Goal: Transaction & Acquisition: Book appointment/travel/reservation

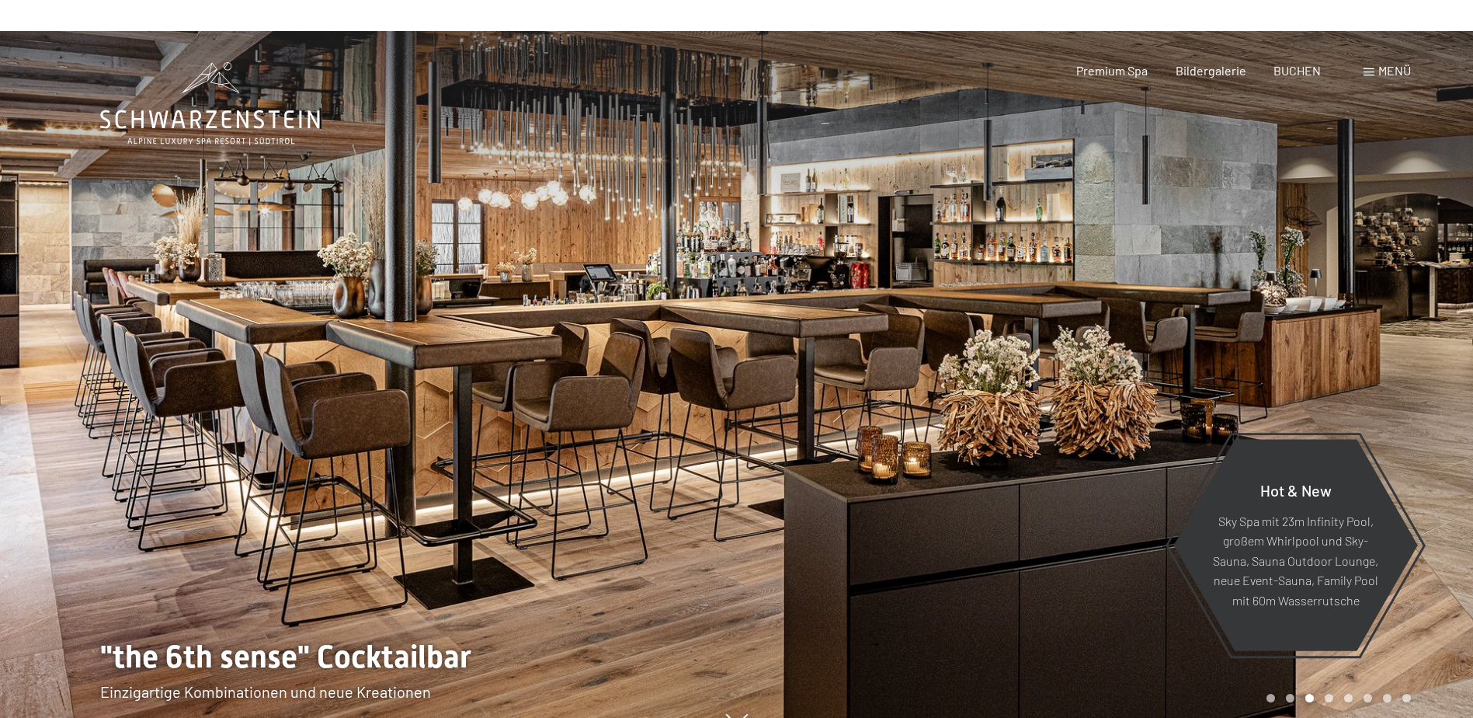
click at [1426, 398] on div at bounding box center [1105, 390] width 737 height 718
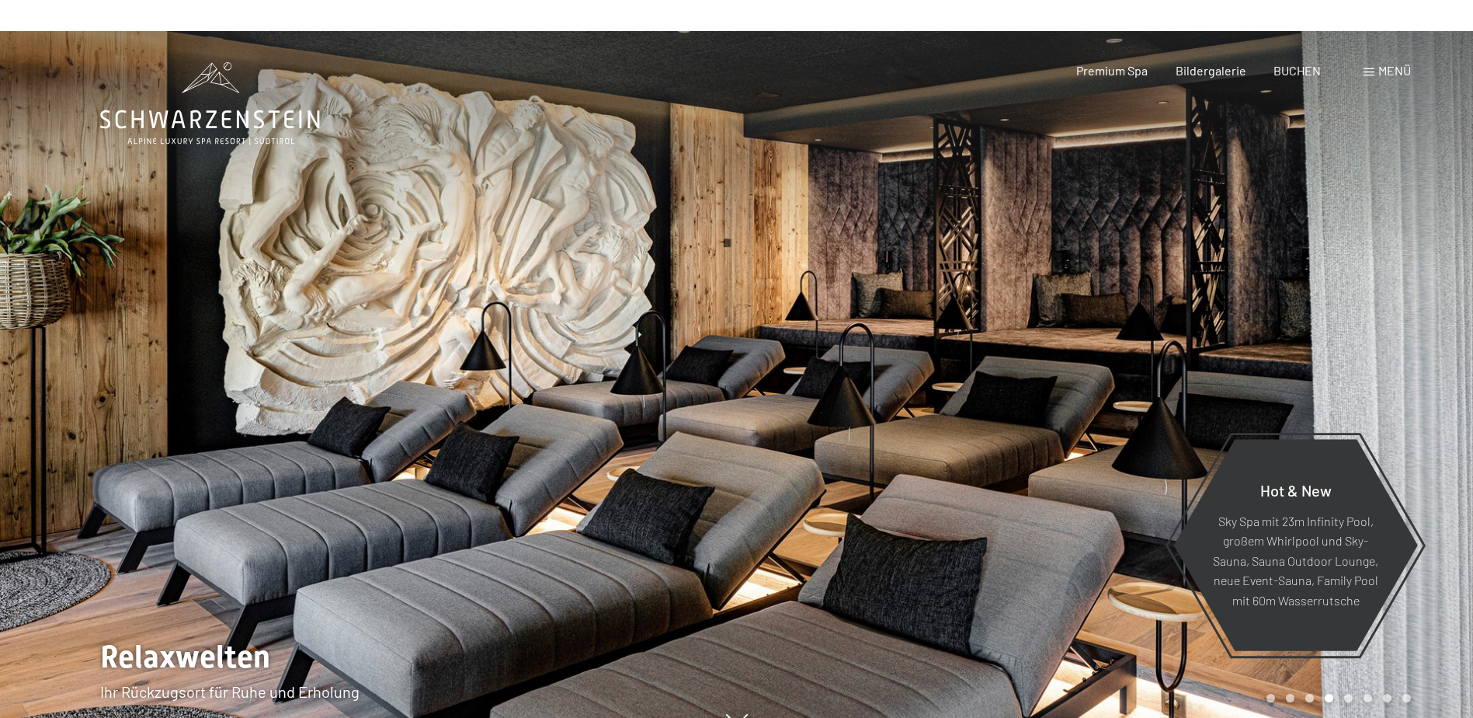
click at [1426, 398] on div at bounding box center [1105, 390] width 737 height 718
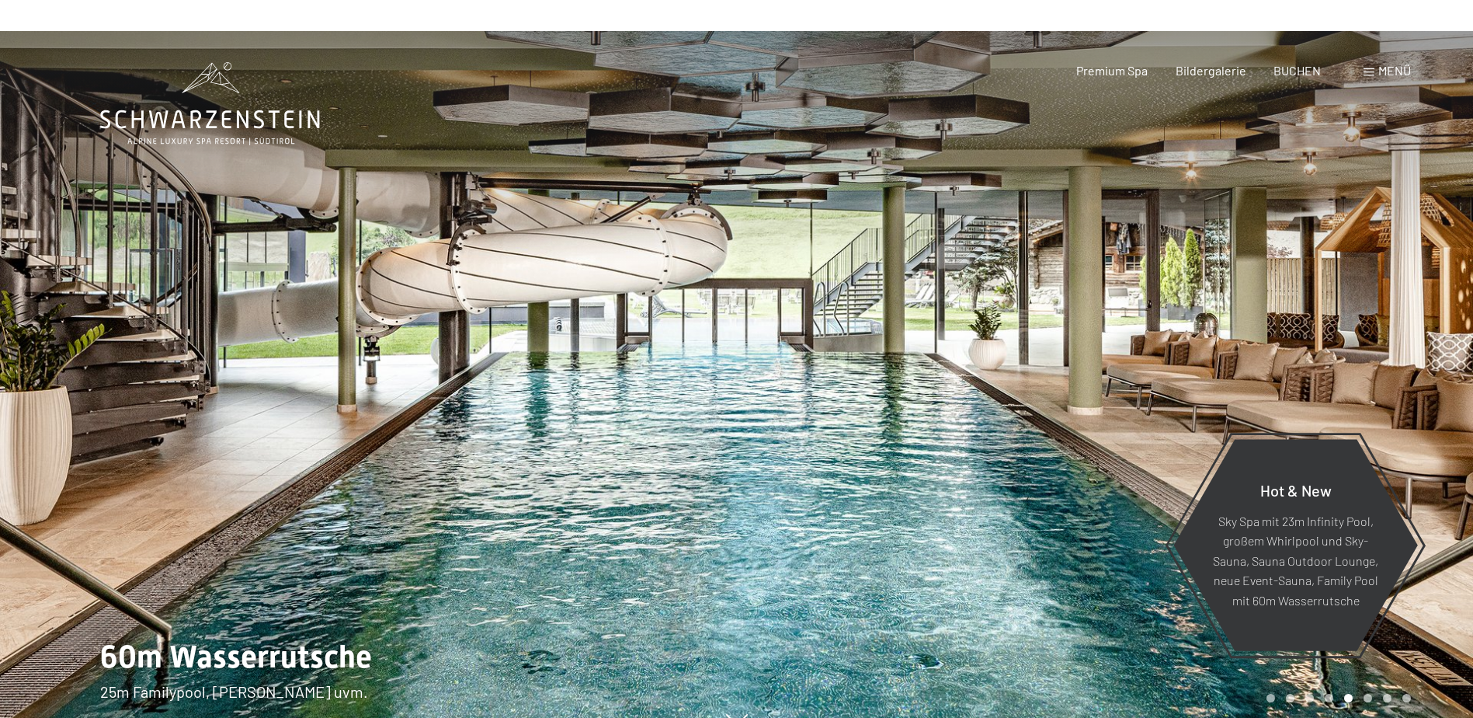
click at [1426, 398] on div at bounding box center [1105, 390] width 737 height 718
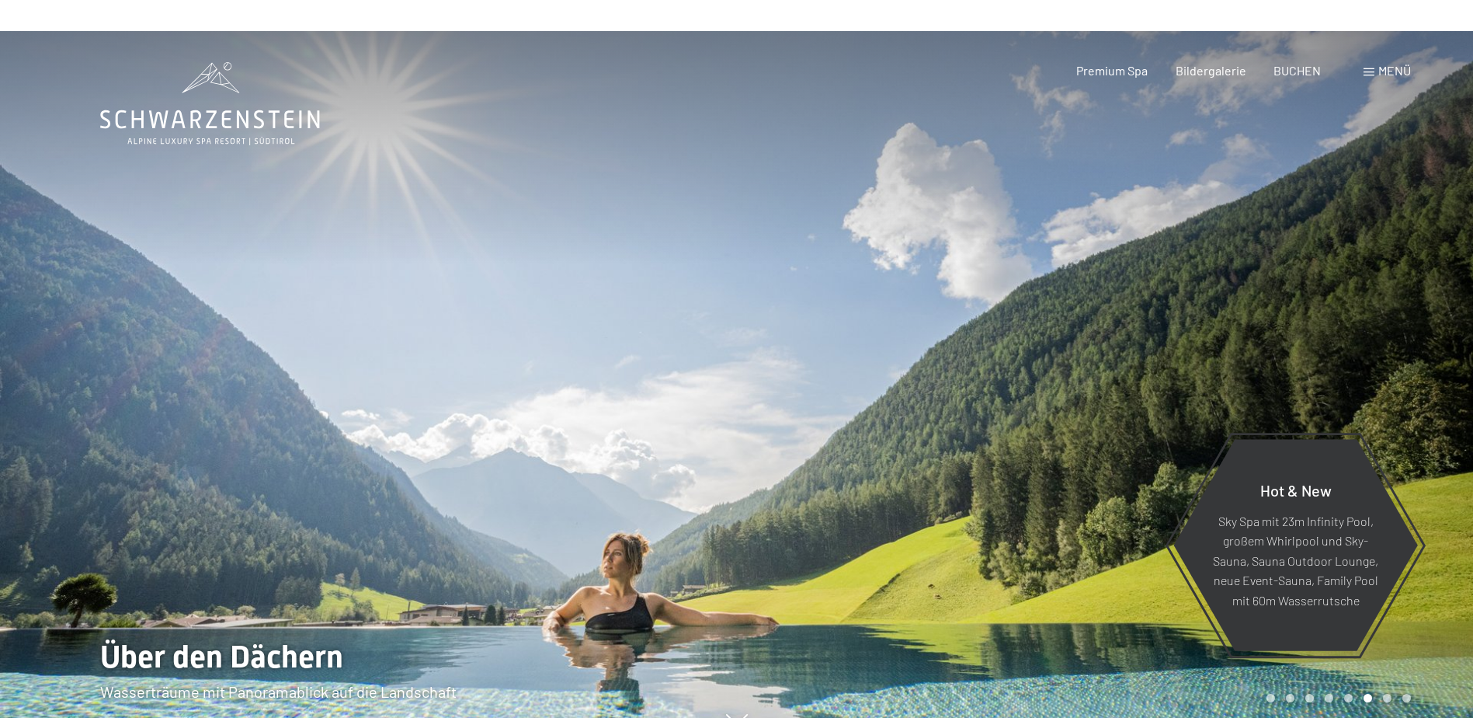
click at [1426, 398] on div at bounding box center [1105, 390] width 737 height 718
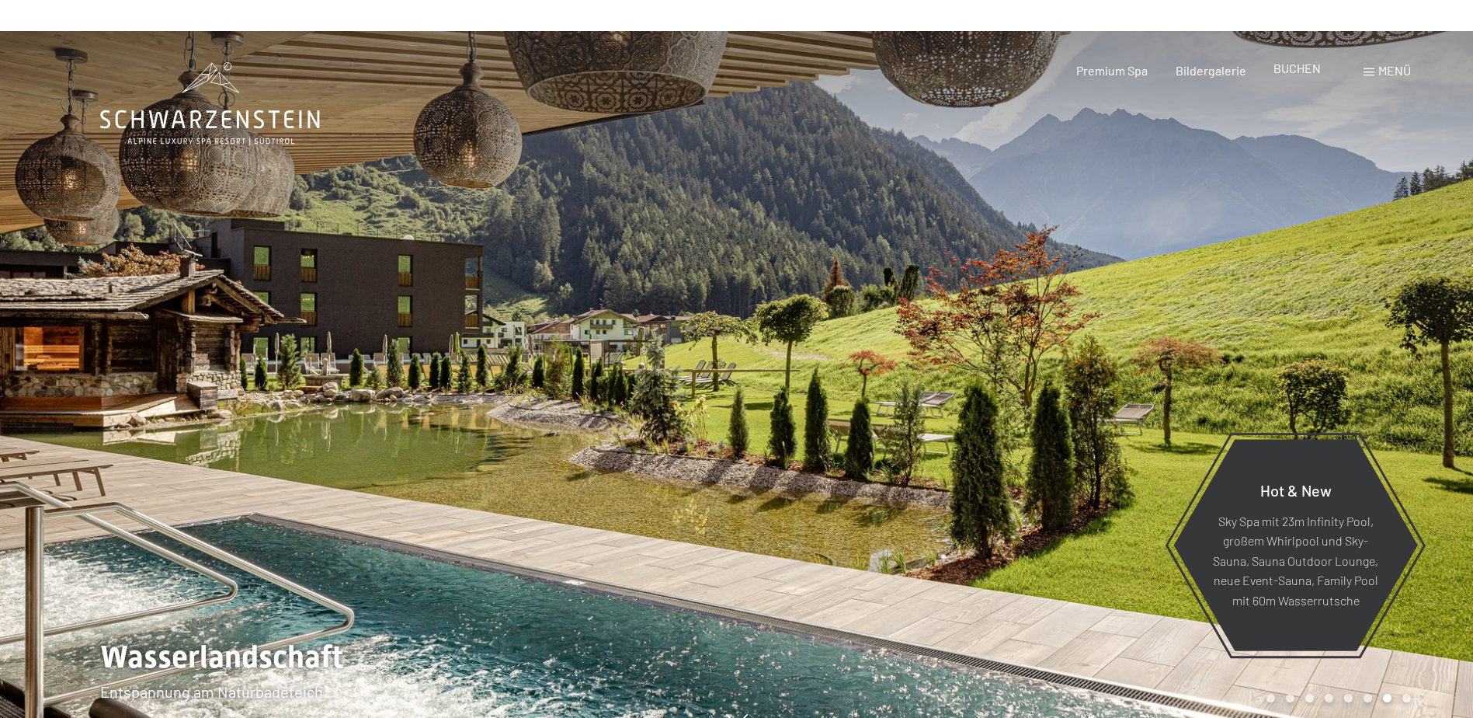
click at [1298, 71] on span "BUCHEN" at bounding box center [1297, 68] width 47 height 15
click at [1302, 76] on div "BUCHEN" at bounding box center [1297, 68] width 47 height 17
click at [1297, 74] on span "BUCHEN" at bounding box center [1297, 68] width 47 height 15
drag, startPoint x: 613, startPoint y: 113, endPoint x: 569, endPoint y: 252, distance: 145.2
click at [569, 252] on div at bounding box center [368, 390] width 737 height 718
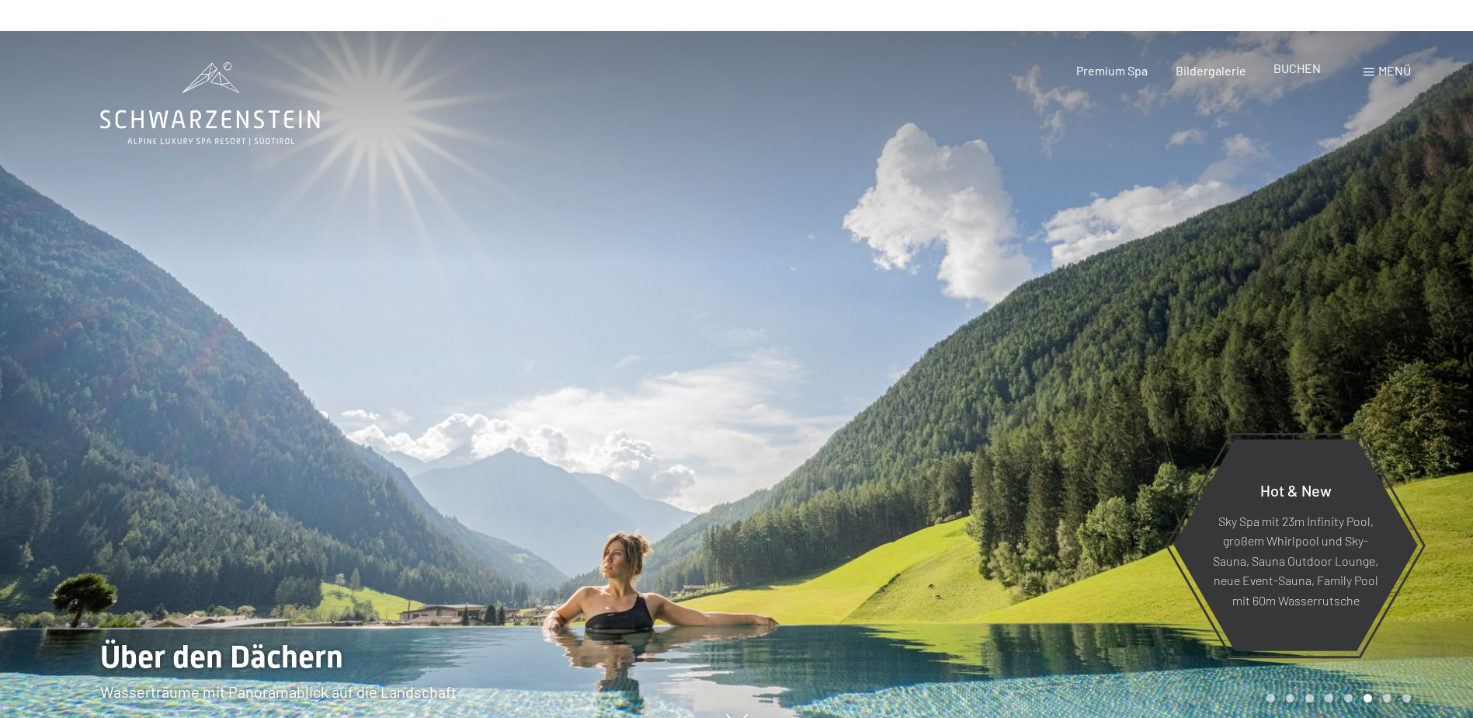
click at [1303, 67] on span "BUCHEN" at bounding box center [1297, 68] width 47 height 15
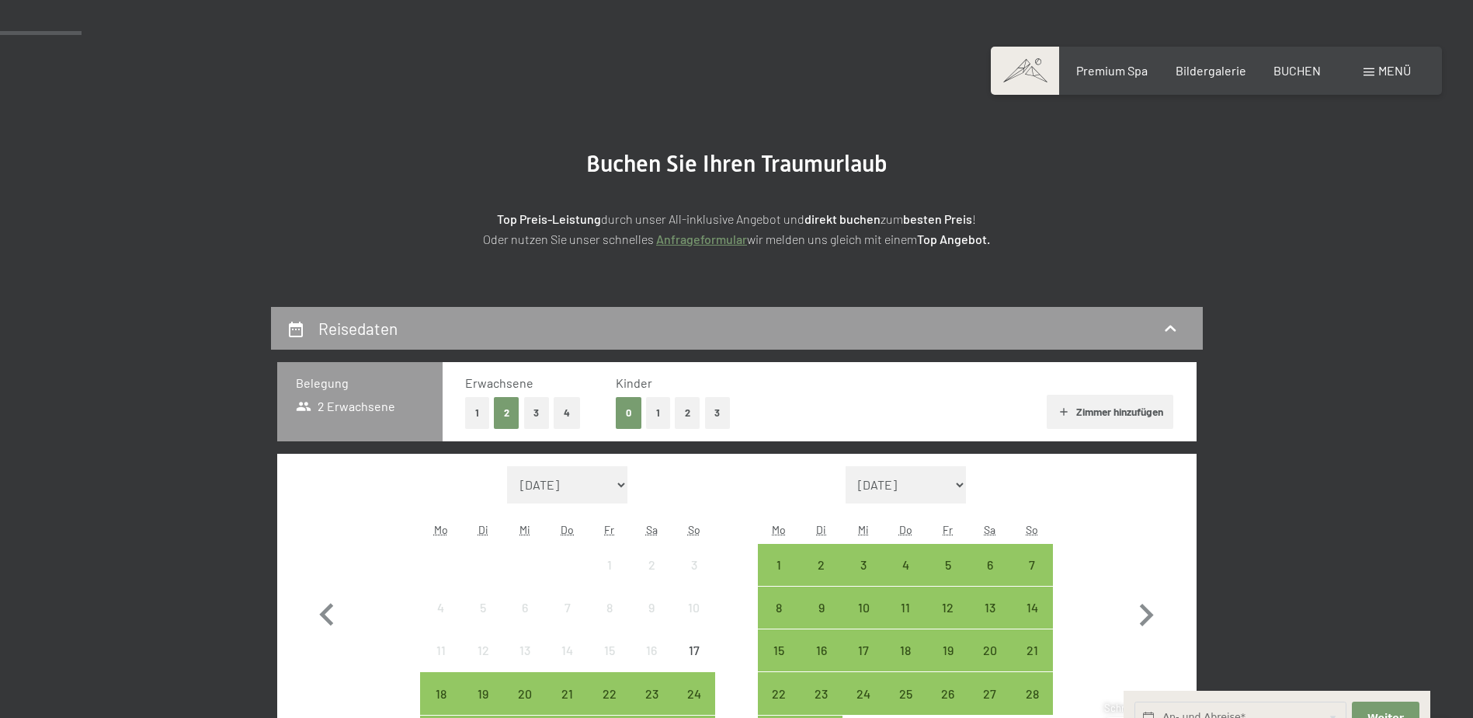
scroll to position [313, 0]
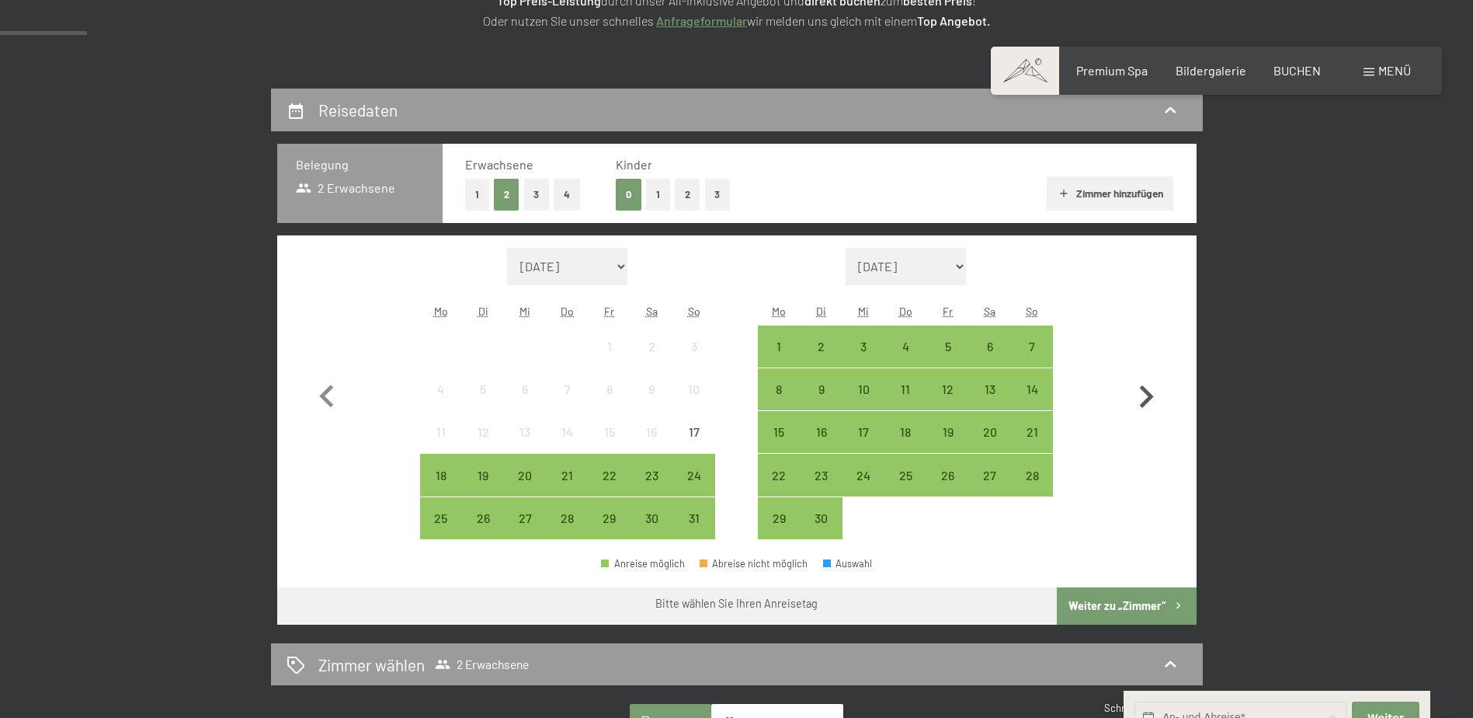
click at [1153, 390] on icon "button" at bounding box center [1146, 396] width 45 height 45
select select "2025-09-01"
select select "2025-10-01"
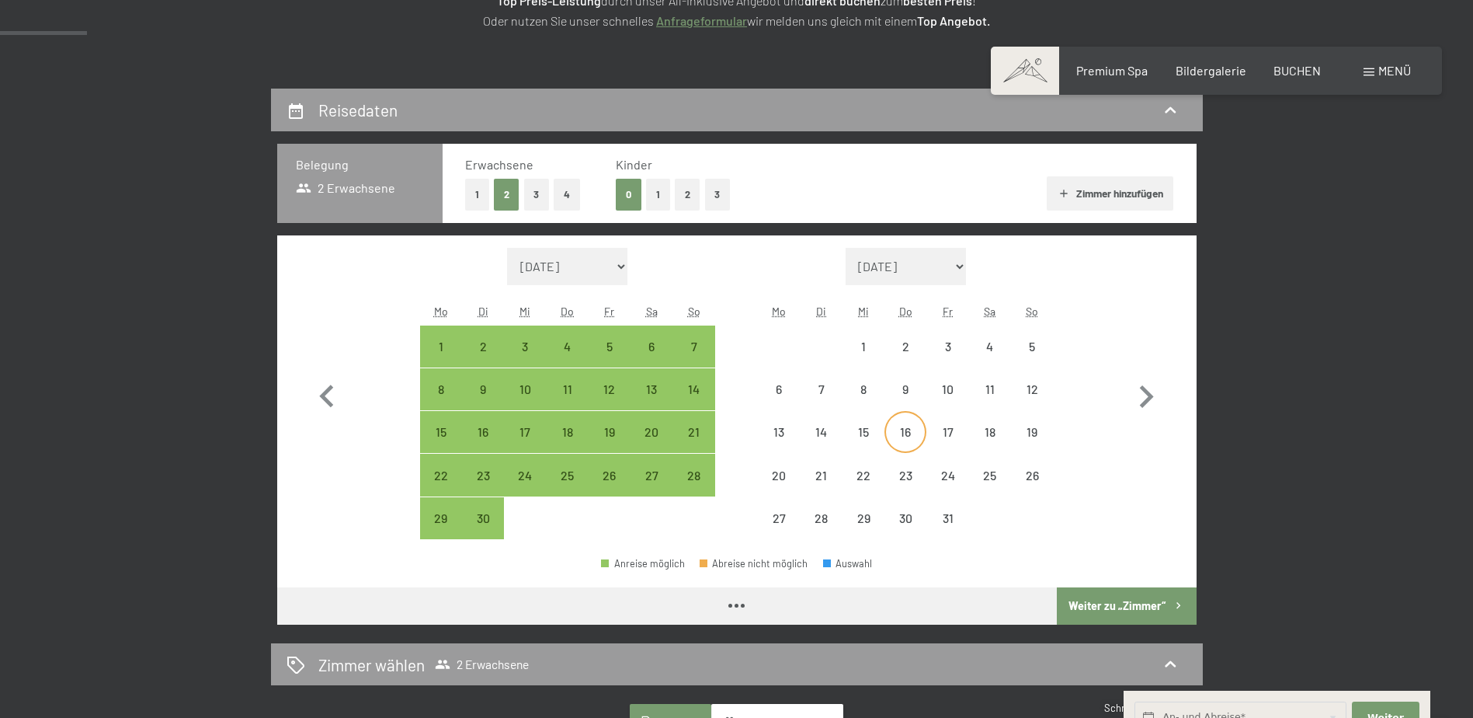
select select "2025-09-01"
select select "2025-10-01"
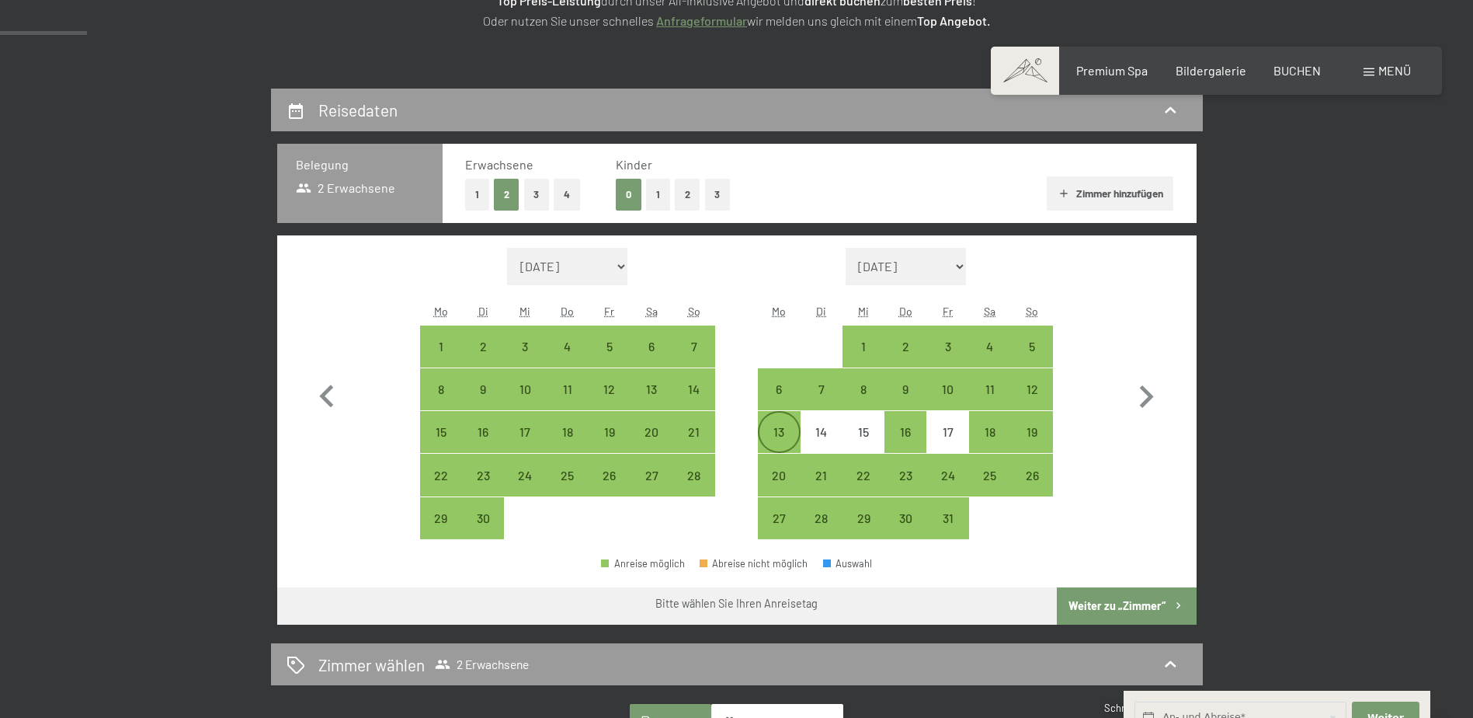
click at [785, 424] on div "13" at bounding box center [779, 431] width 39 height 39
select select "2025-09-01"
select select "2025-10-01"
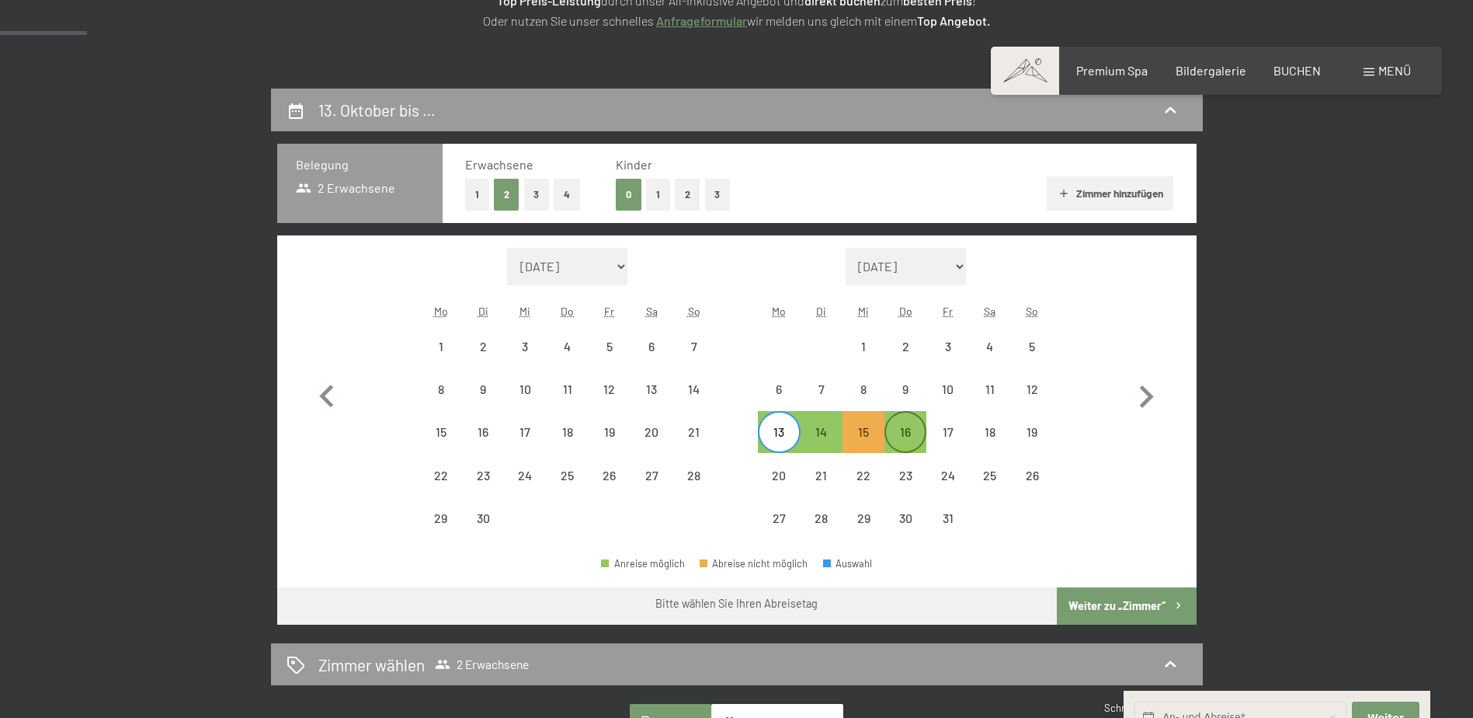
click at [905, 433] on div "16" at bounding box center [905, 445] width 39 height 39
select select "2025-09-01"
select select "2025-10-01"
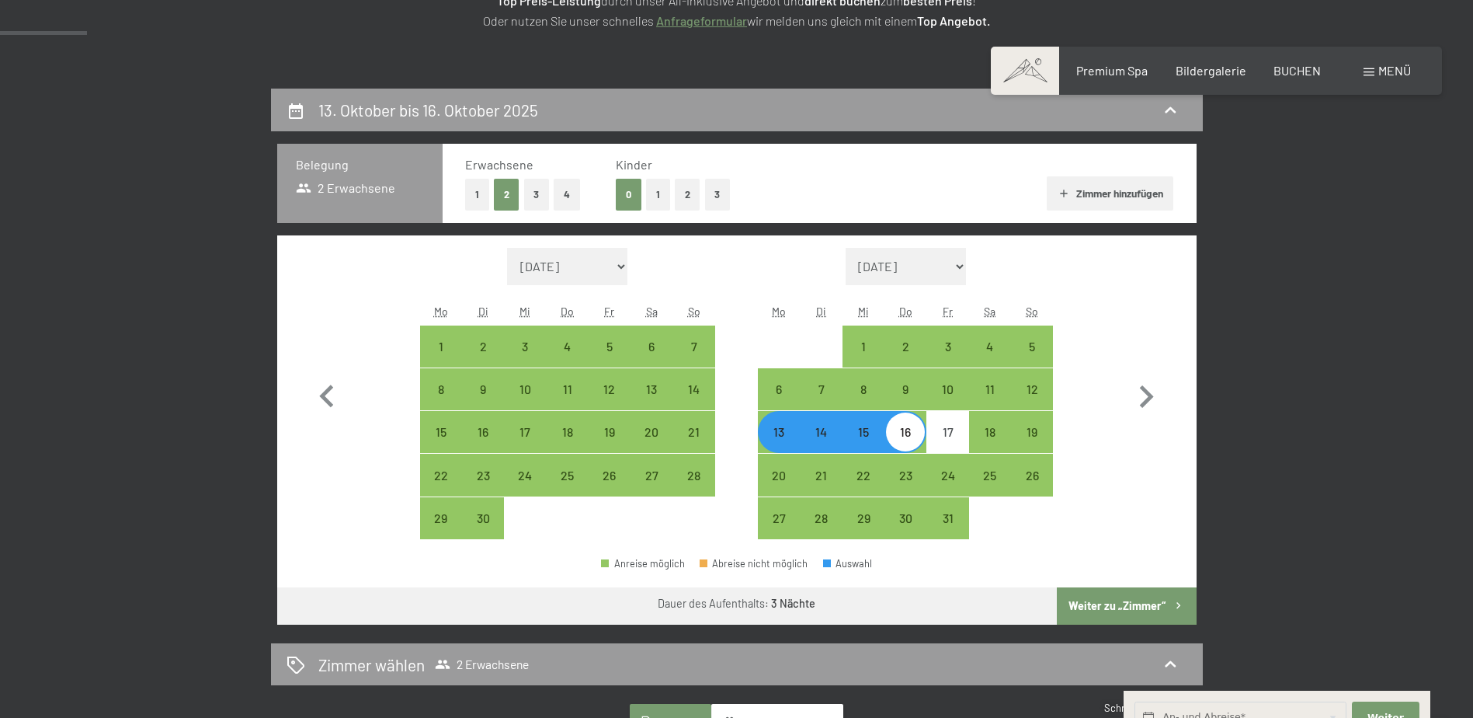
click at [774, 448] on div "13" at bounding box center [779, 445] width 39 height 39
select select "2025-09-01"
select select "2025-10-01"
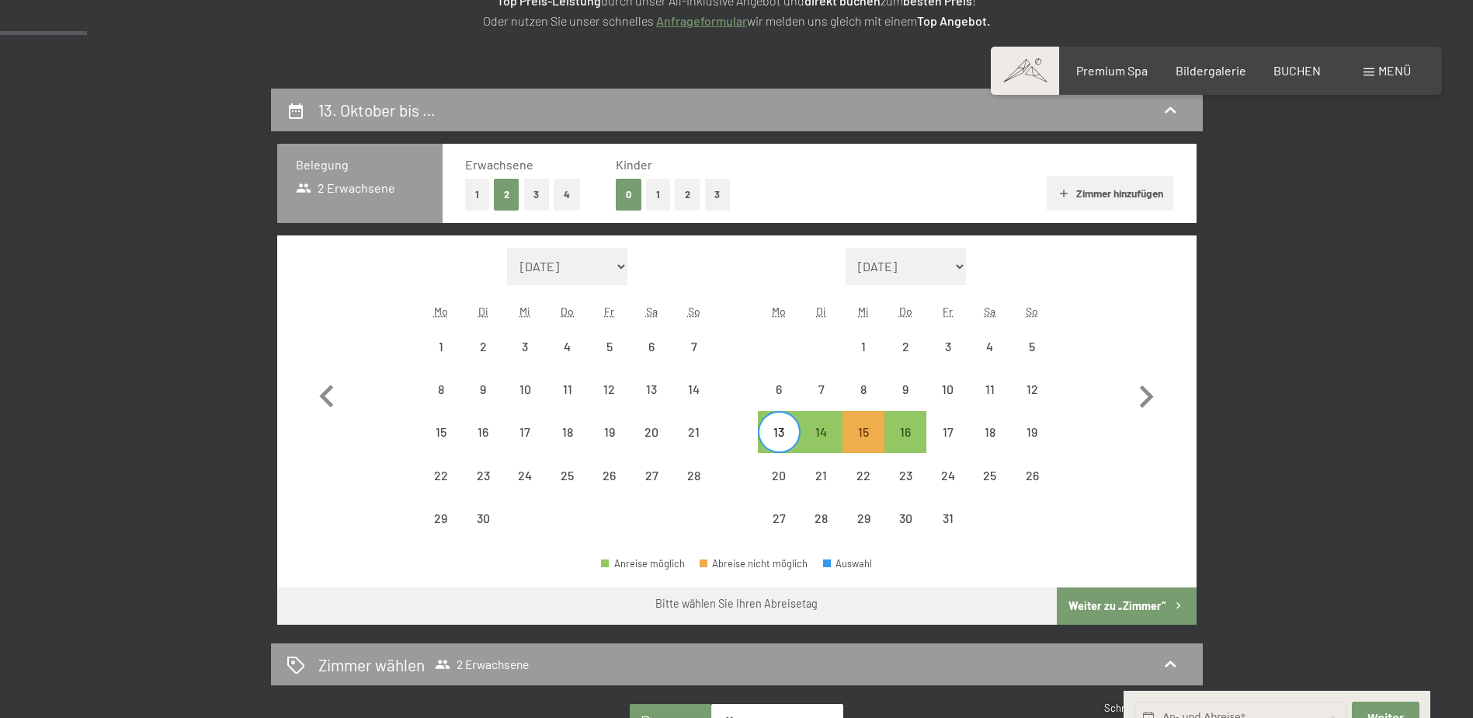
click at [776, 430] on div "13" at bounding box center [779, 445] width 39 height 39
select select "2025-09-01"
select select "2025-10-01"
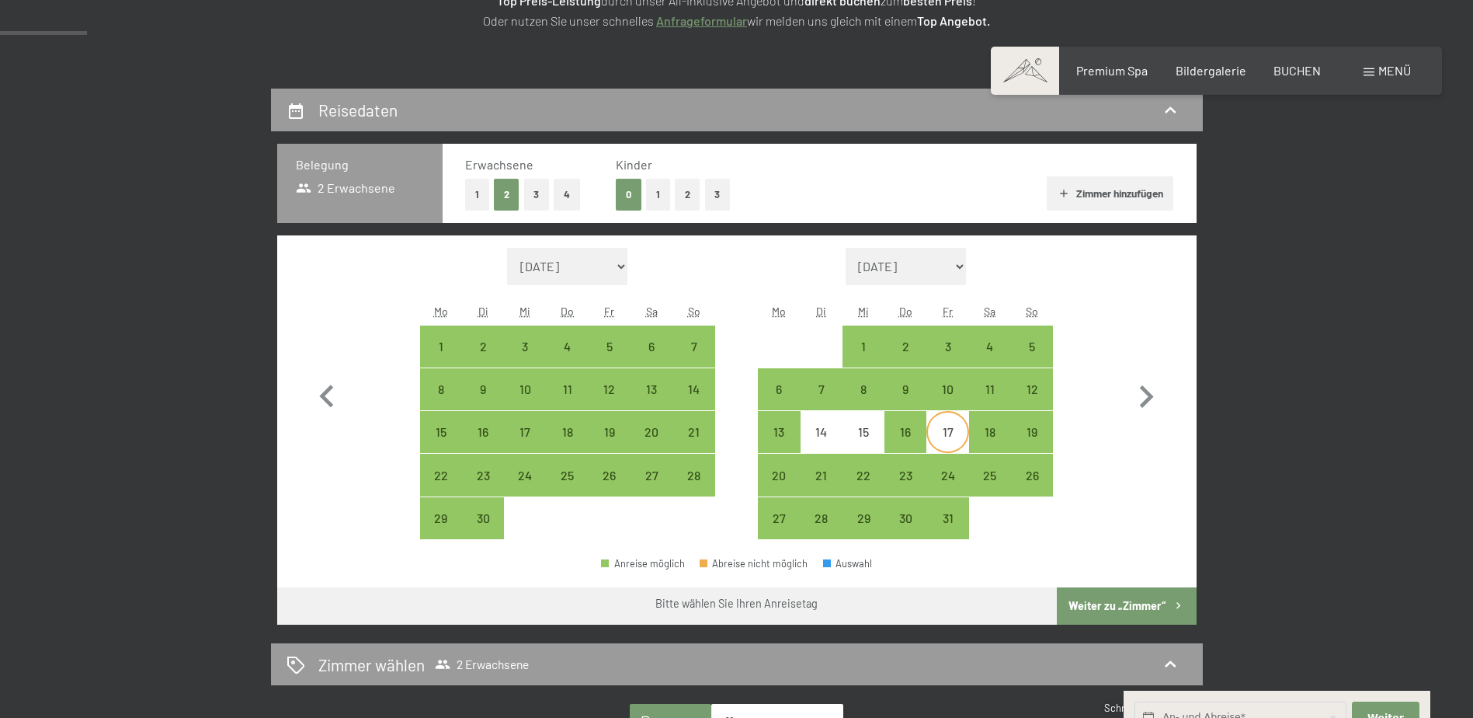
click at [940, 426] on div "17" at bounding box center [947, 445] width 39 height 39
select select "2025-09-01"
select select "2025-10-01"
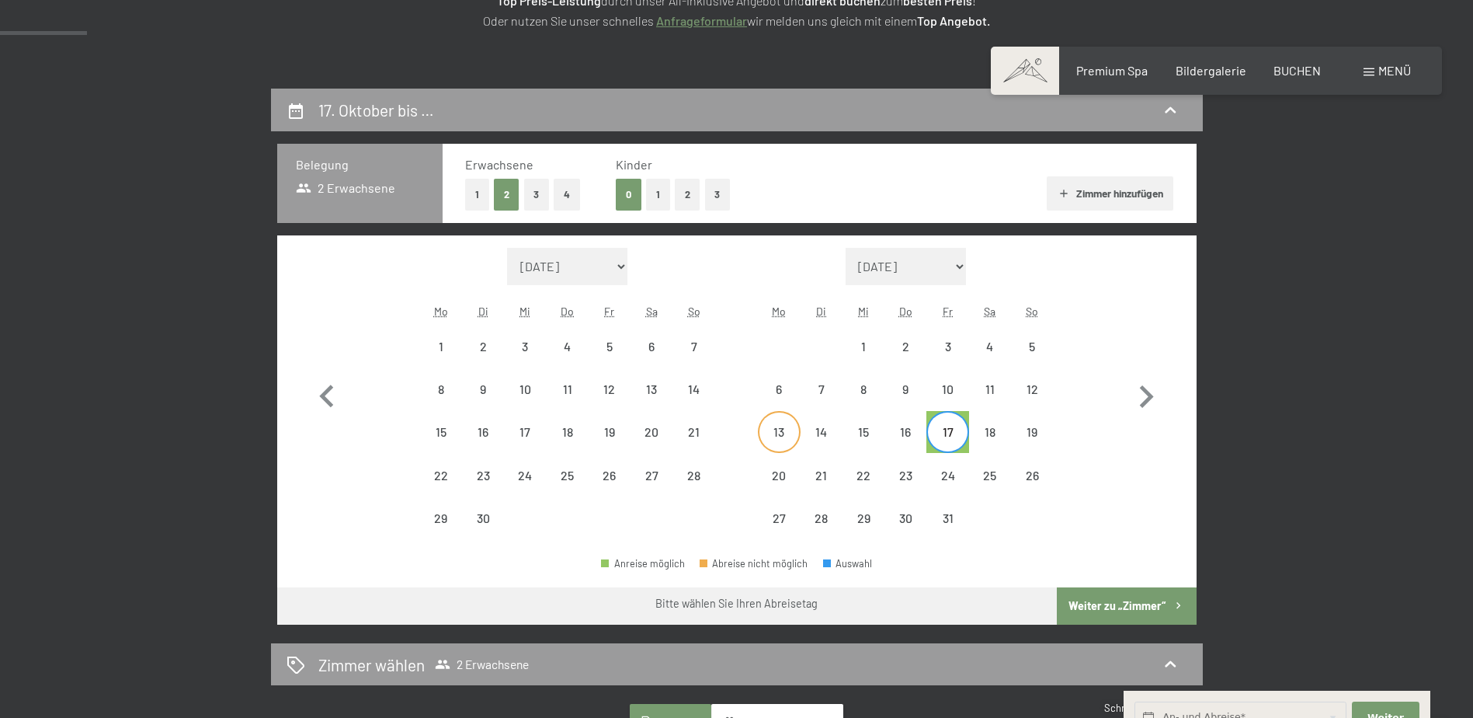
click at [781, 440] on div "13" at bounding box center [779, 445] width 39 height 39
select select "2025-09-01"
select select "2025-10-01"
click at [1107, 605] on button "Weiter zu „Zimmer“" at bounding box center [1126, 605] width 139 height 37
select select "2025-09-01"
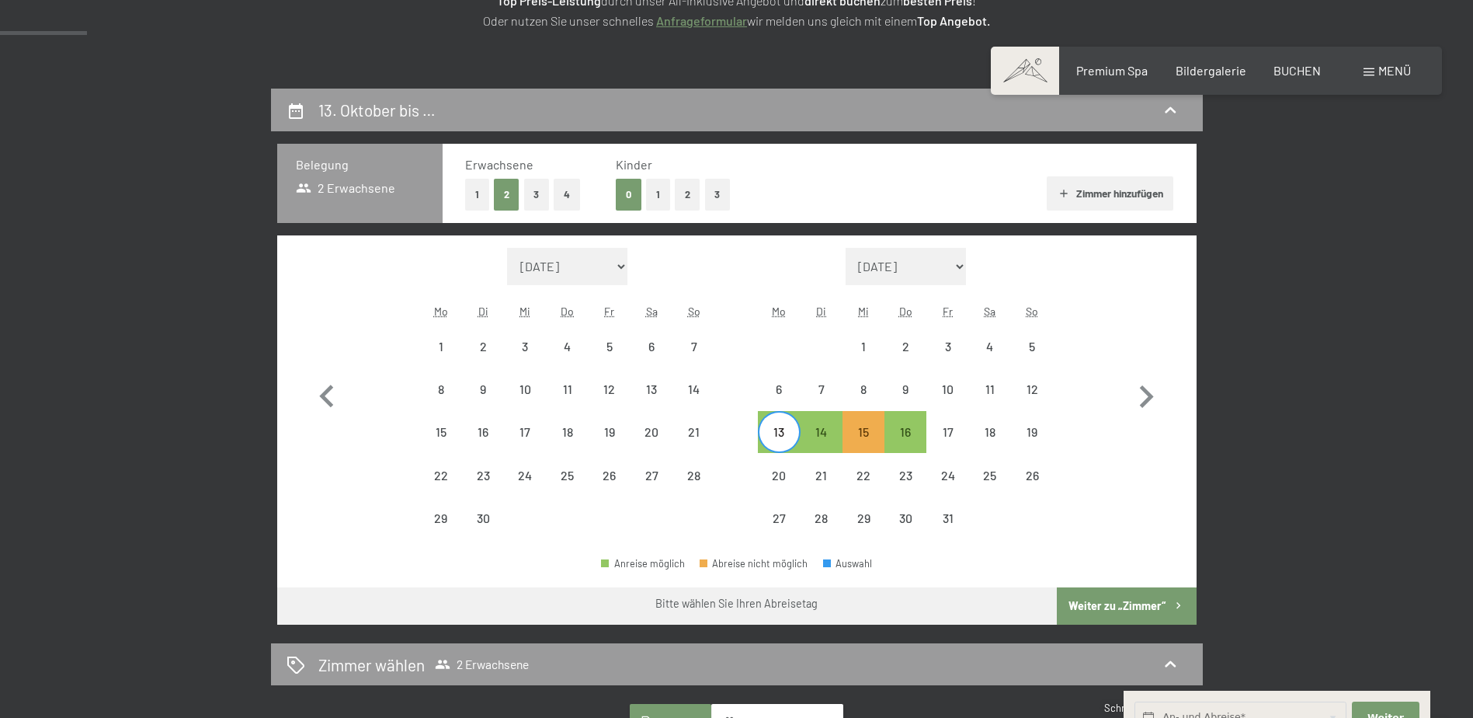
select select "2025-10-01"
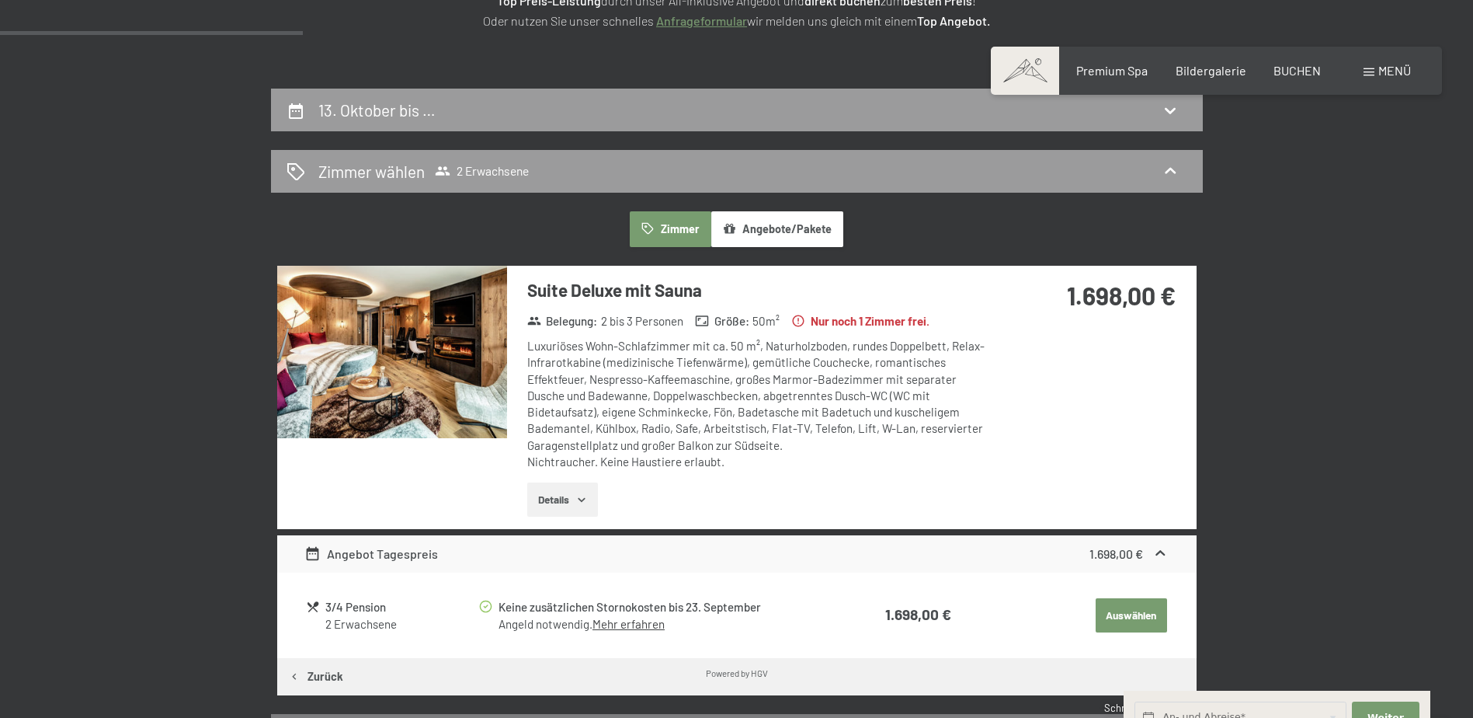
scroll to position [402, 0]
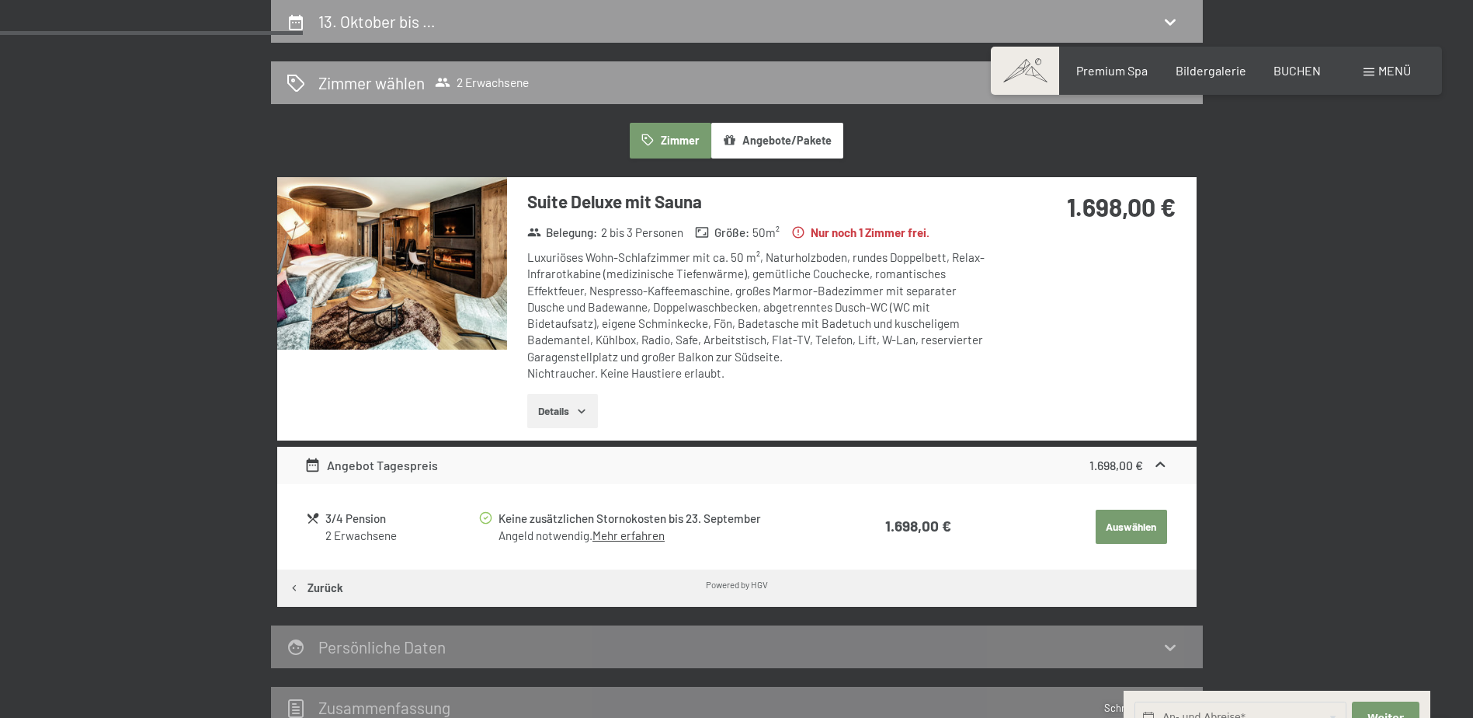
click at [1377, 239] on div "13. Oktober bis … Zimmer wählen 2 Erwachsene Zimmer Angebote/Pakete Suite Delux…" at bounding box center [736, 364] width 1473 height 729
click at [130, 119] on div "13. Oktober bis … Zimmer wählen 2 Erwachsene Zimmer Angebote/Pakete Suite Delux…" at bounding box center [736, 364] width 1473 height 729
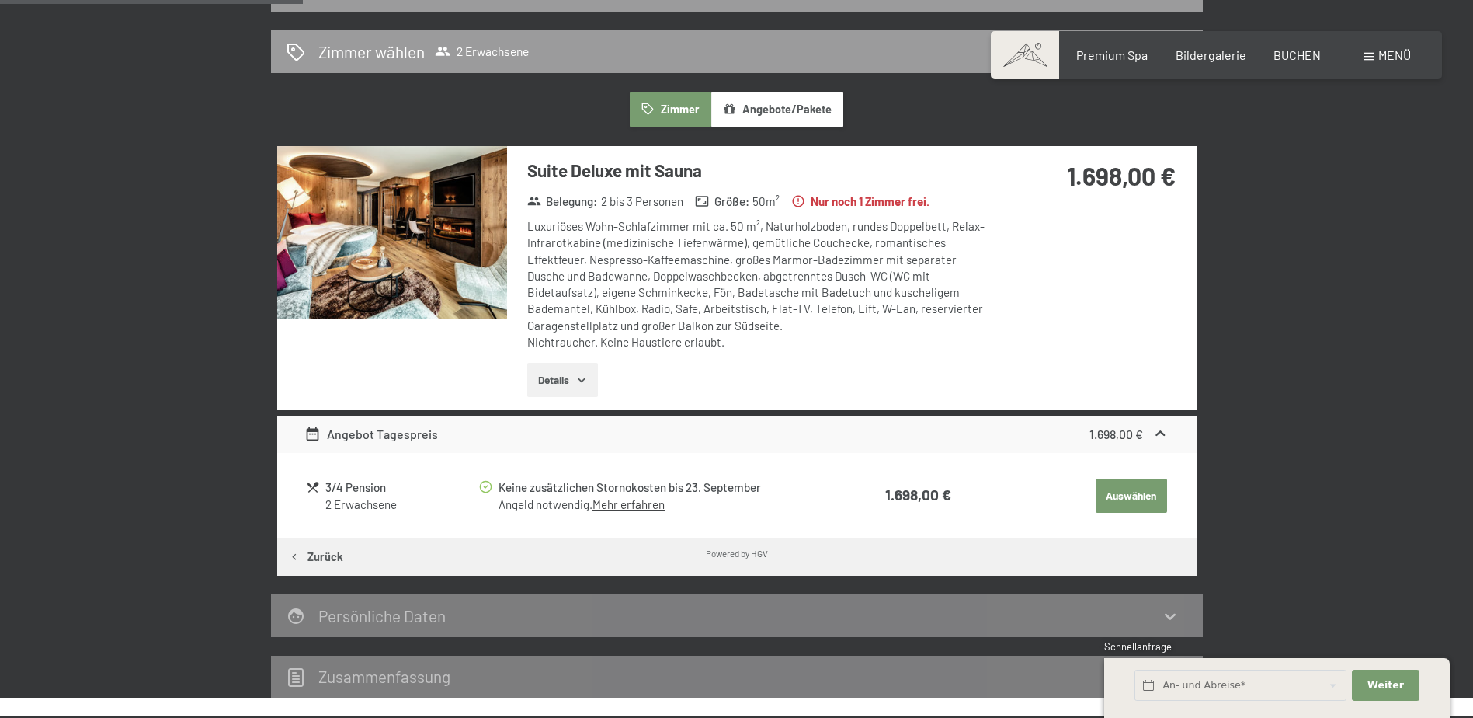
click at [664, 108] on button "Zimmer" at bounding box center [670, 110] width 81 height 36
click at [727, 120] on button "Angebote/Pakete" at bounding box center [777, 110] width 132 height 36
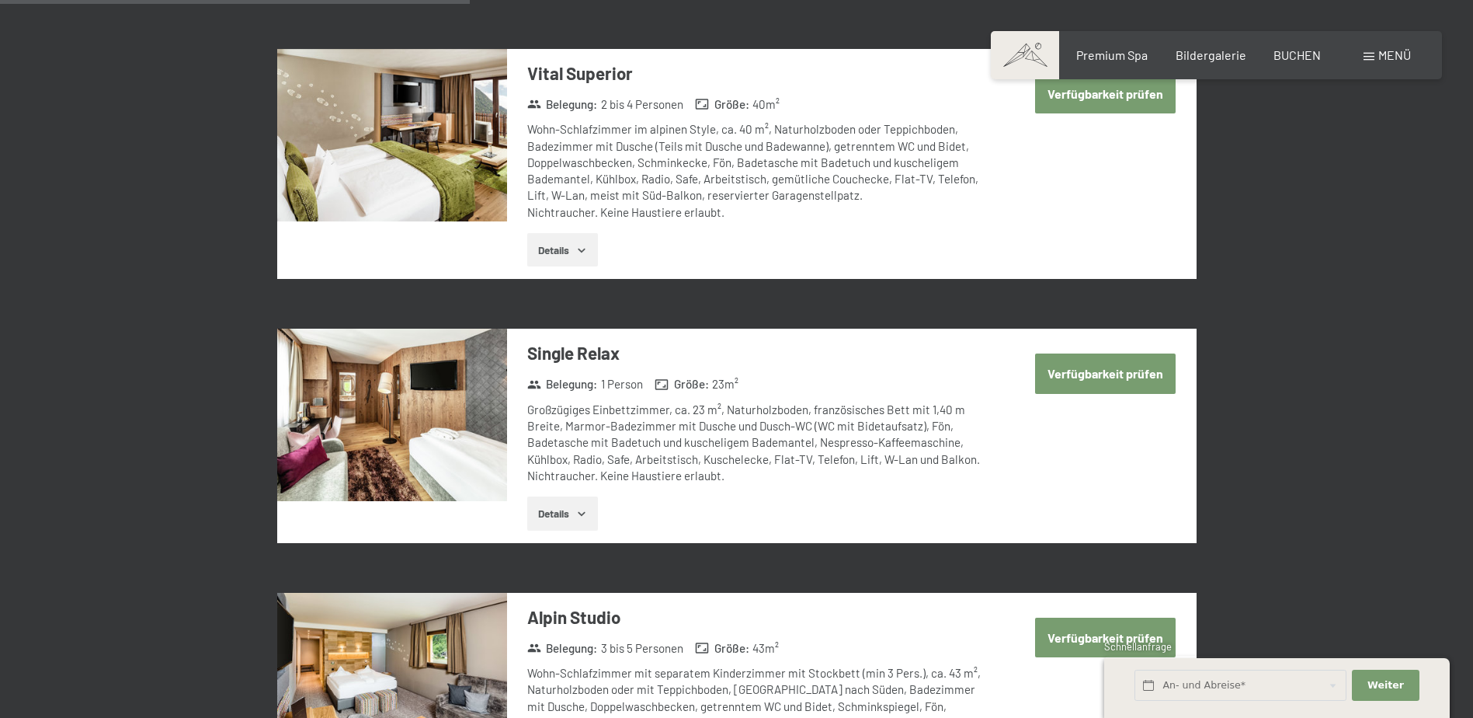
scroll to position [1883, 0]
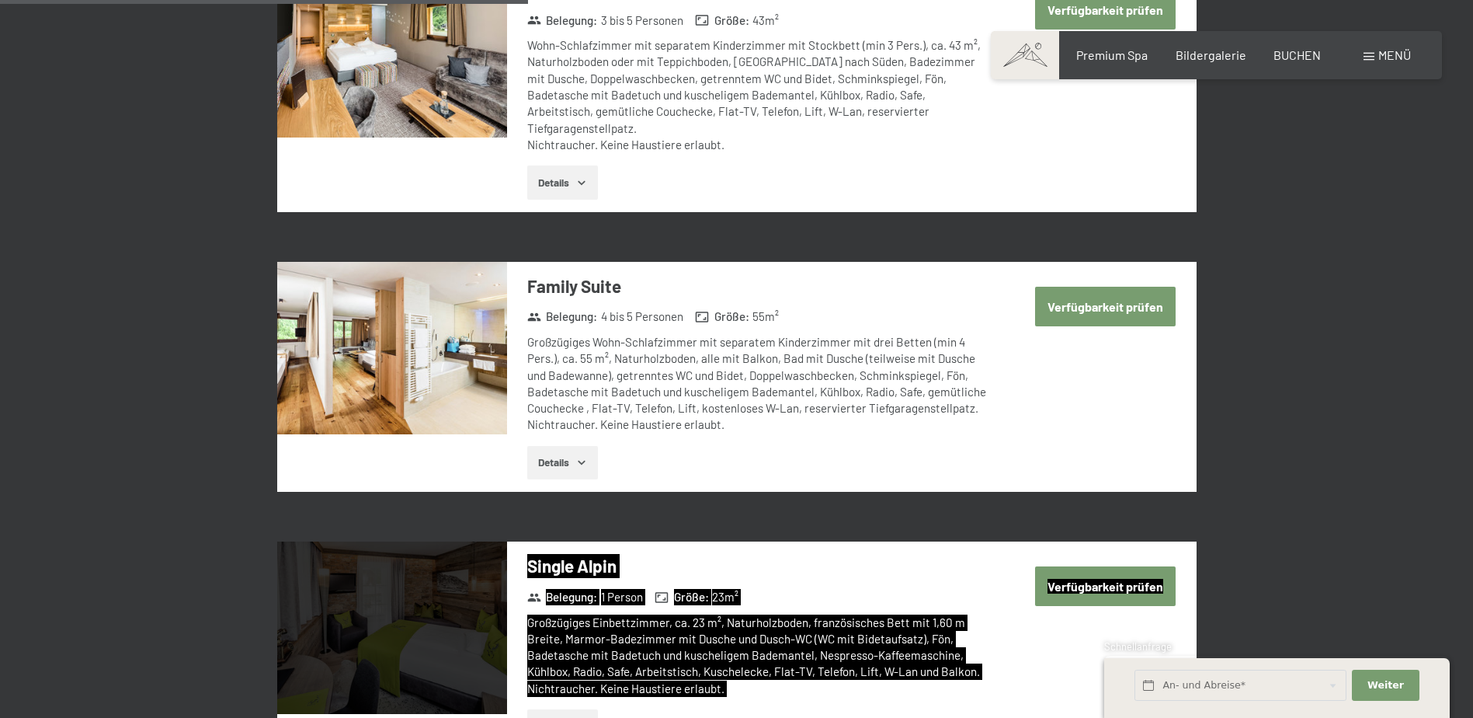
drag, startPoint x: 1469, startPoint y: 537, endPoint x: 1476, endPoint y: 378, distance: 159.4
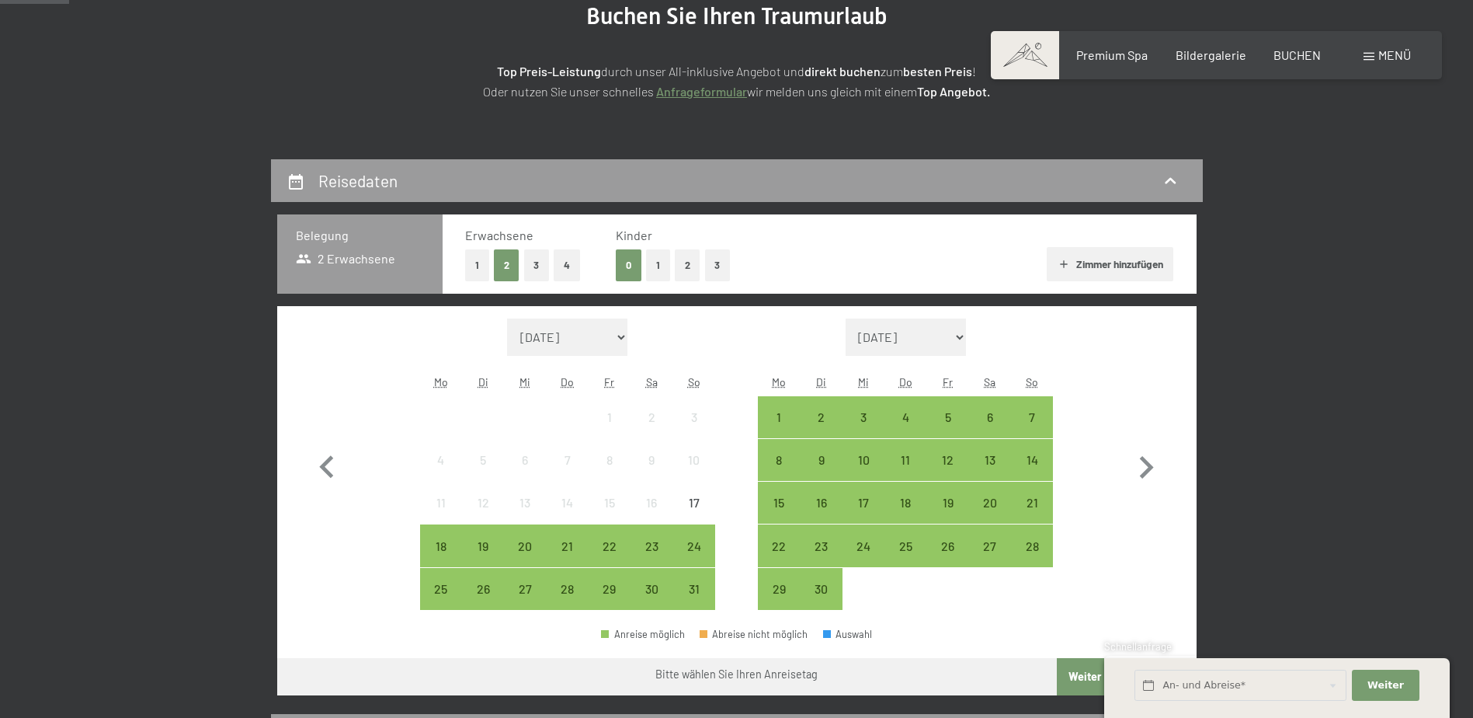
scroll to position [252, 0]
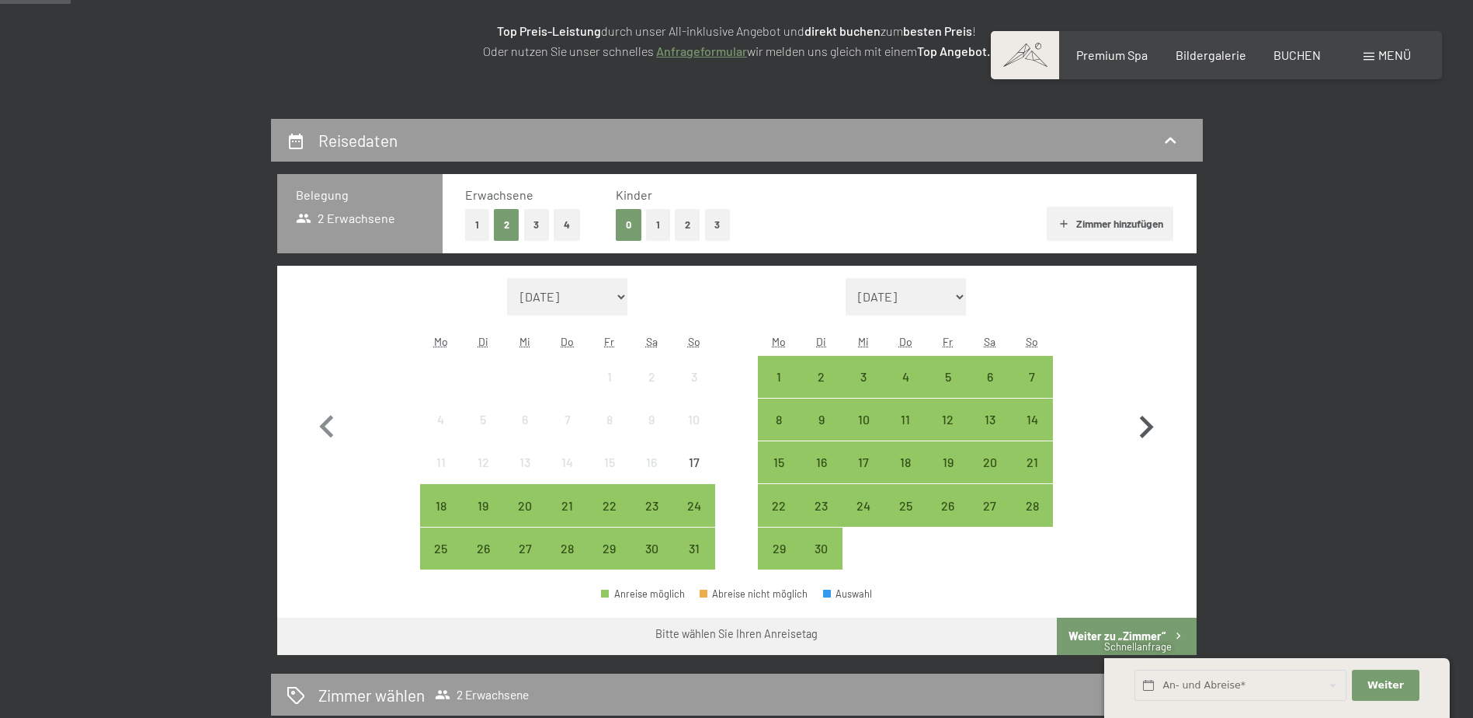
click at [1148, 428] on icon "button" at bounding box center [1147, 427] width 14 height 23
select select "2025-09-01"
select select "2025-10-01"
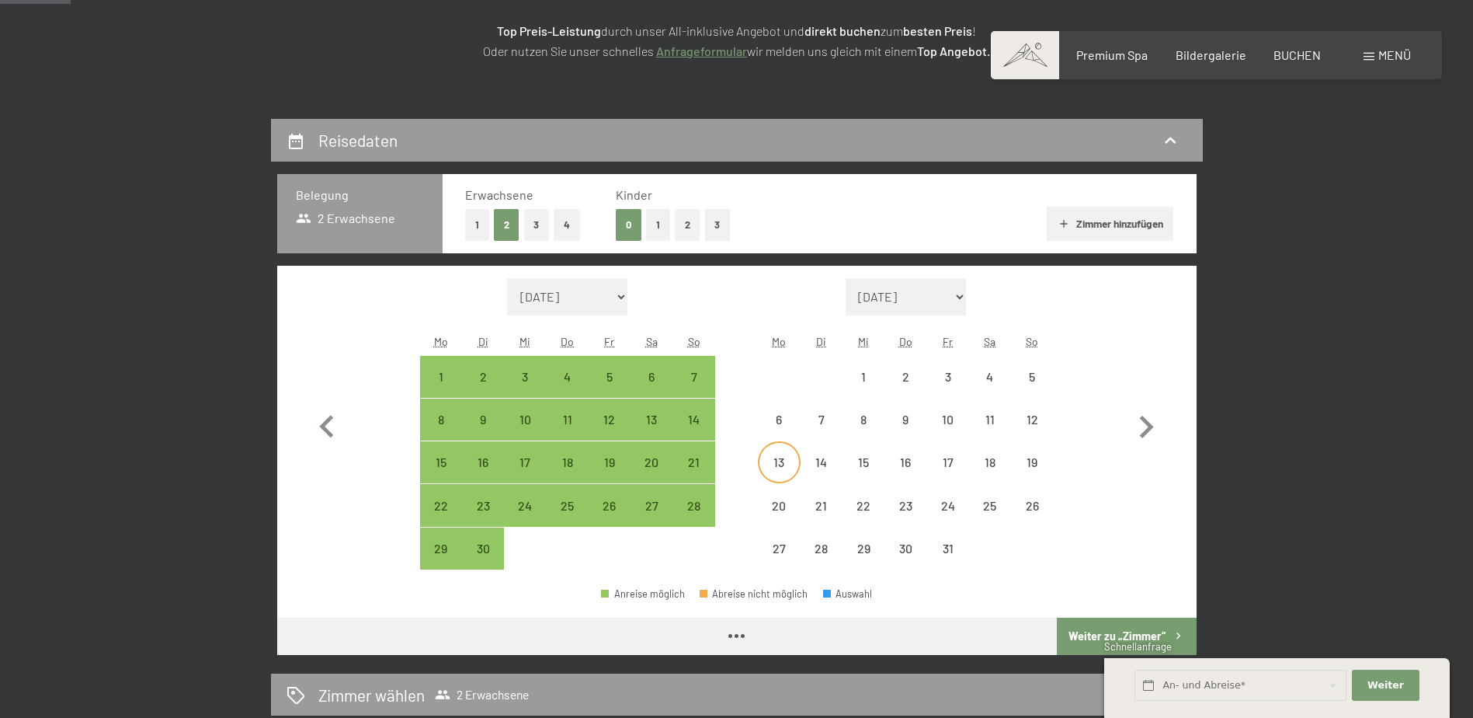
select select "2025-09-01"
select select "2025-10-01"
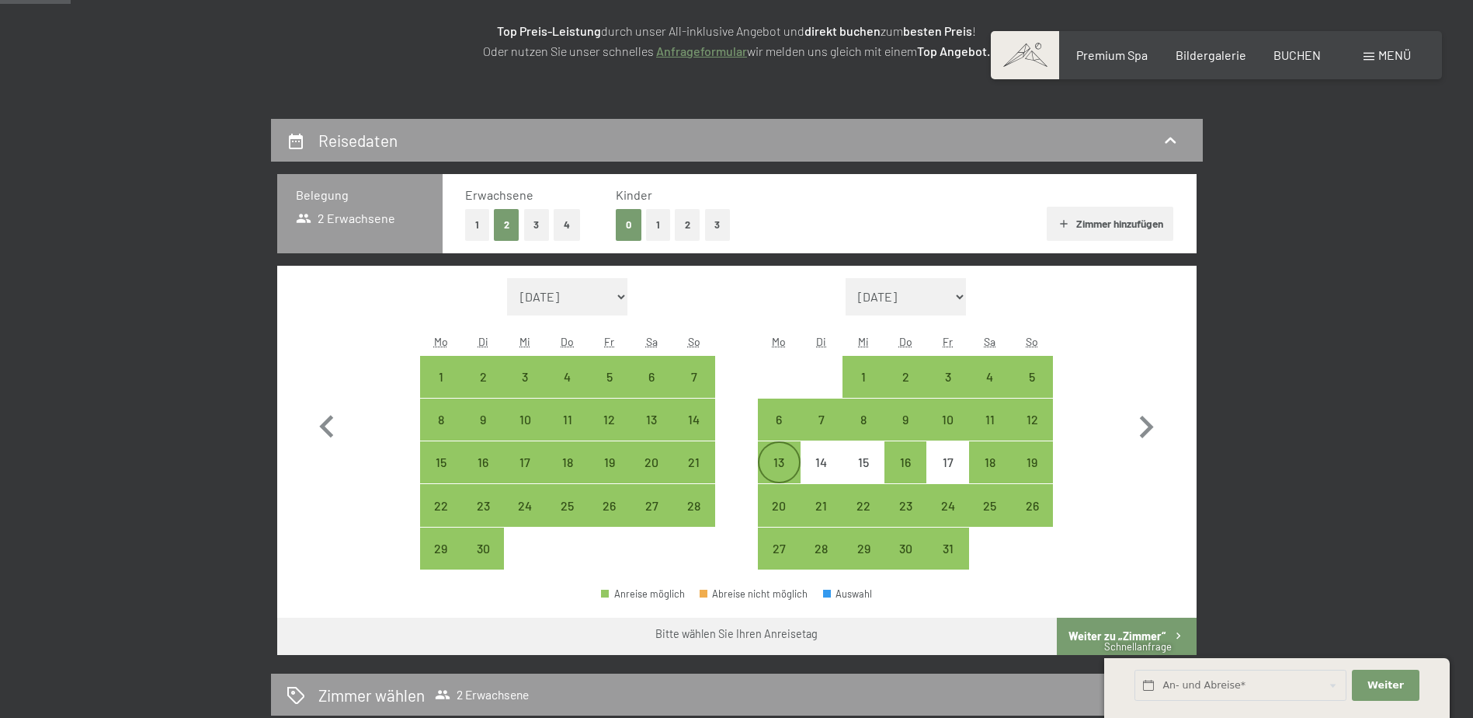
click at [774, 474] on div "13" at bounding box center [779, 475] width 39 height 39
select select "2025-09-01"
select select "2025-10-01"
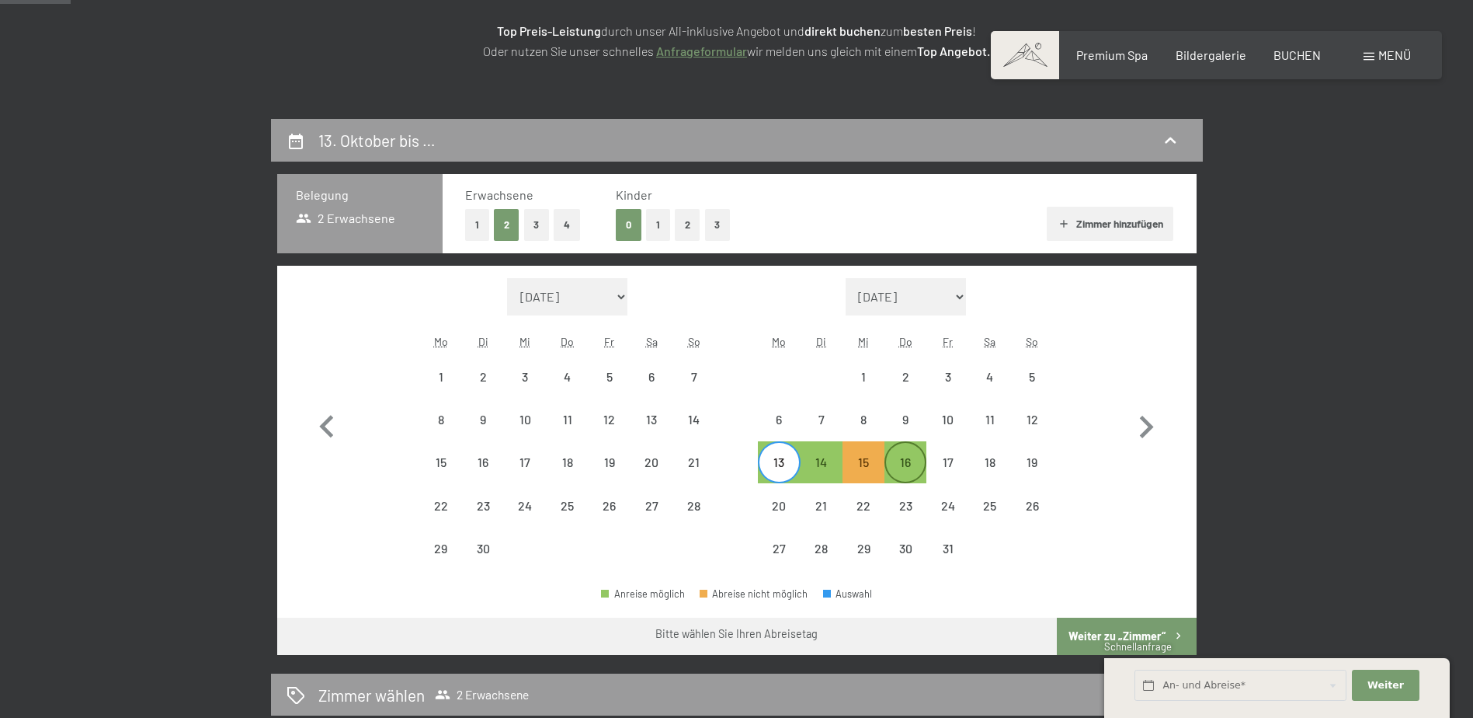
click at [898, 470] on div "16" at bounding box center [905, 475] width 39 height 39
select select "2025-09-01"
select select "2025-10-01"
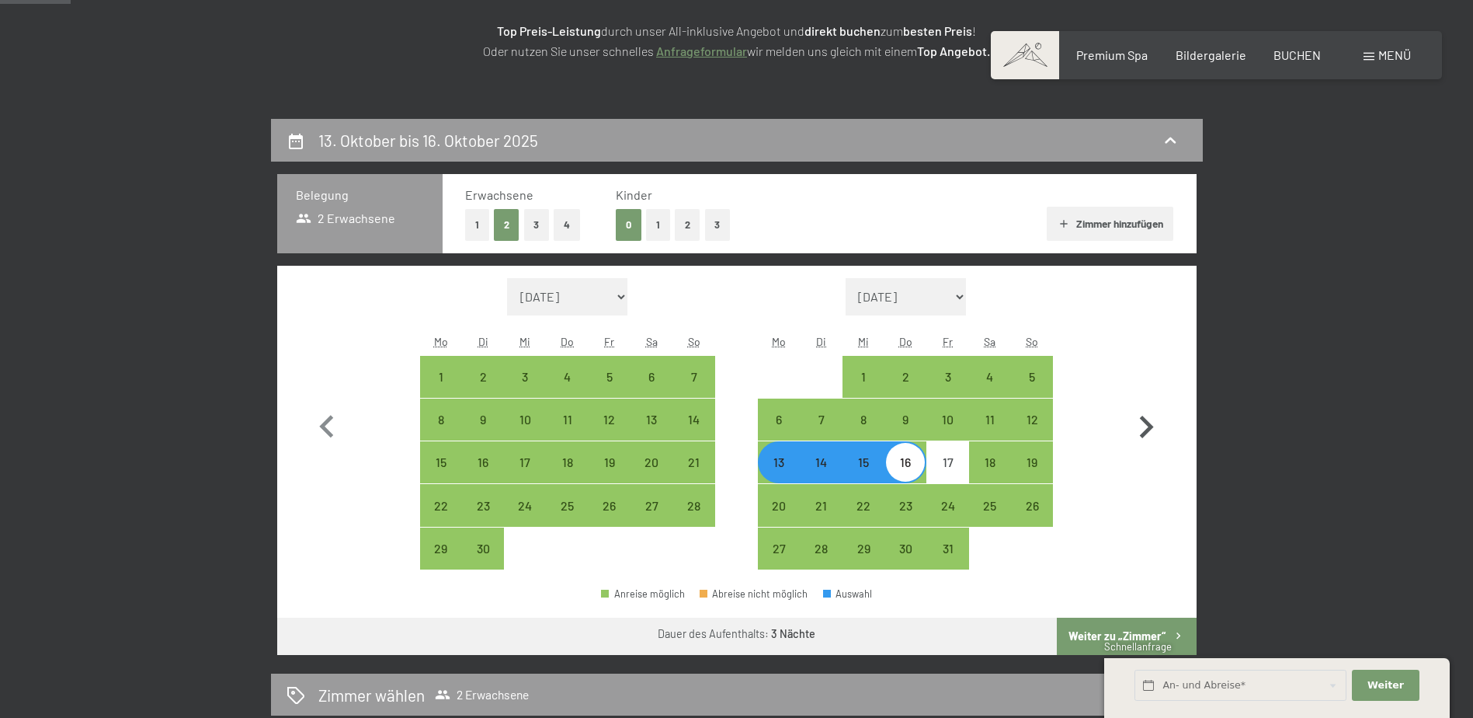
click at [1147, 423] on icon "button" at bounding box center [1147, 427] width 14 height 23
select select "2025-10-01"
select select "2025-11-01"
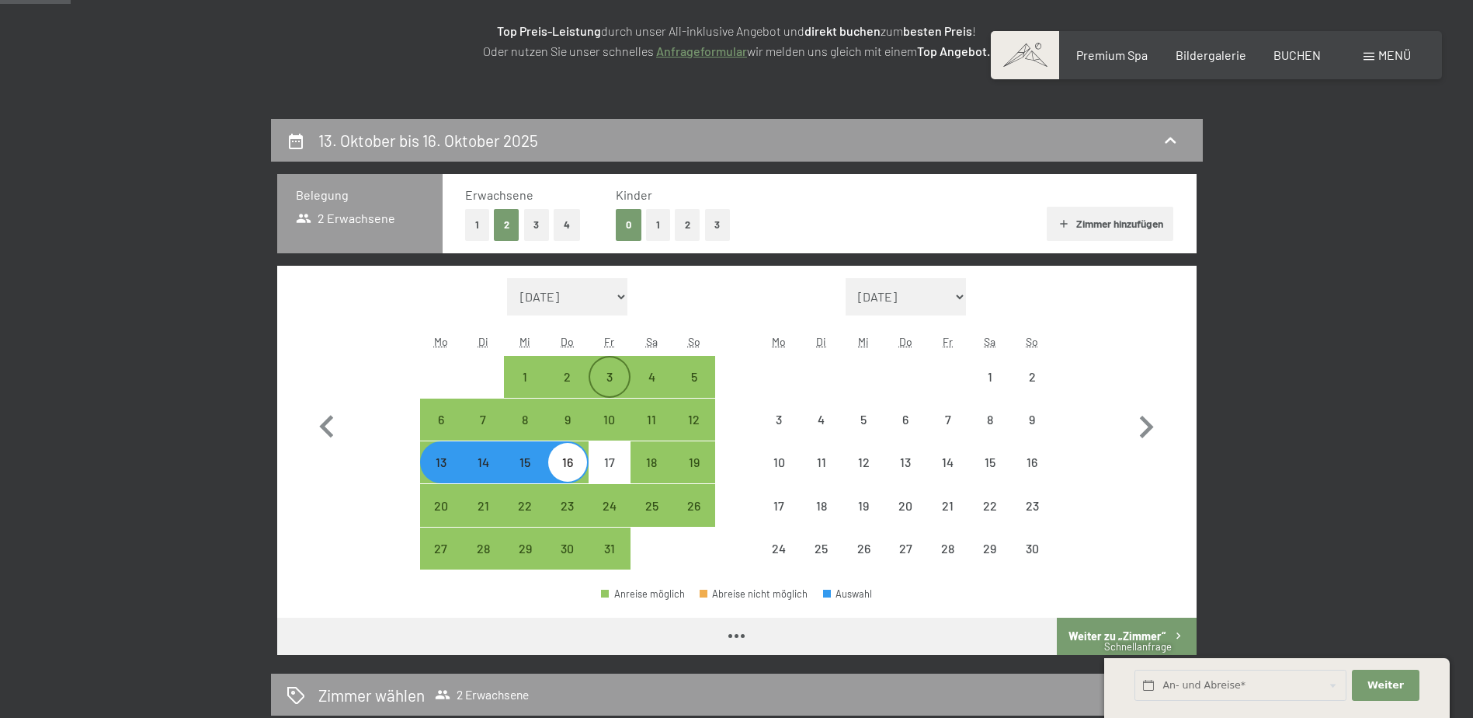
select select "2025-10-01"
select select "2025-11-01"
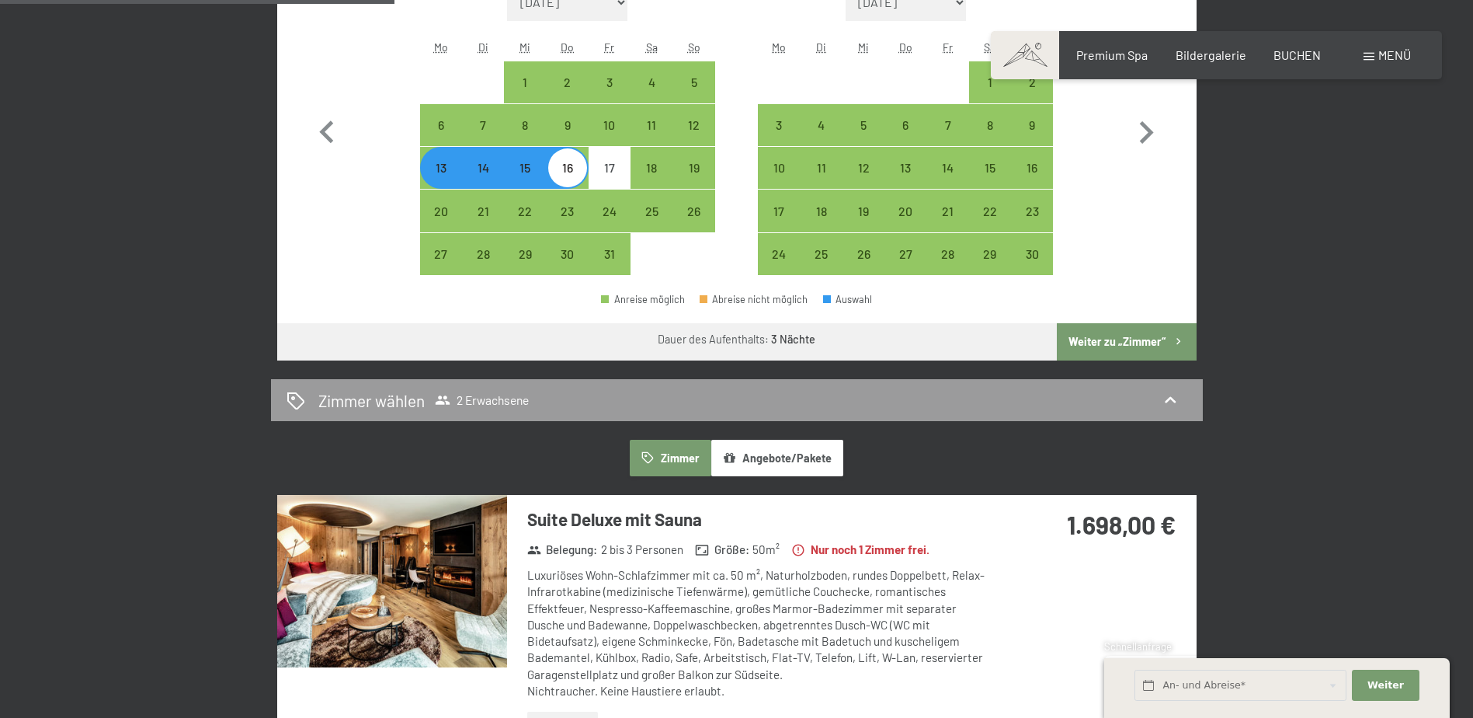
scroll to position [540, 0]
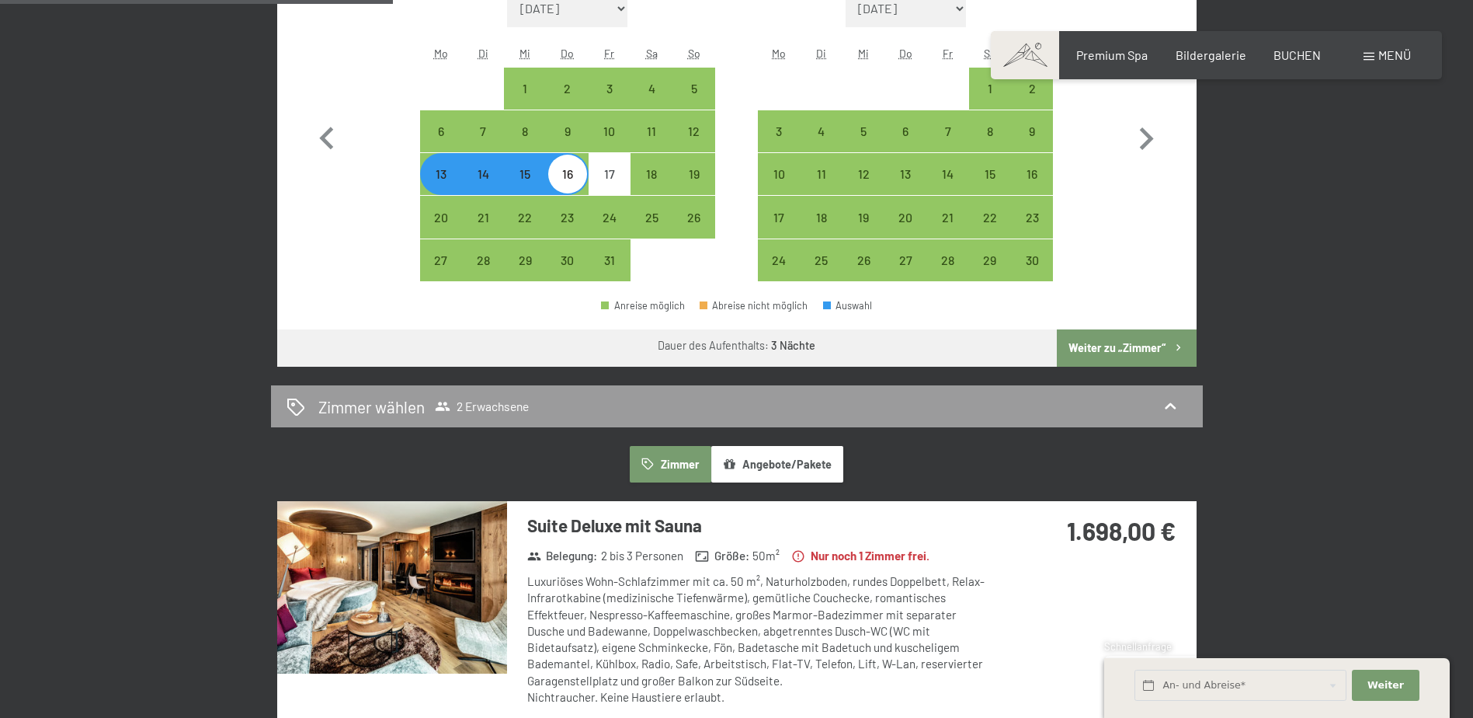
click at [1133, 349] on button "Weiter zu „Zimmer“" at bounding box center [1126, 347] width 139 height 37
select select "2025-10-01"
select select "2025-11-01"
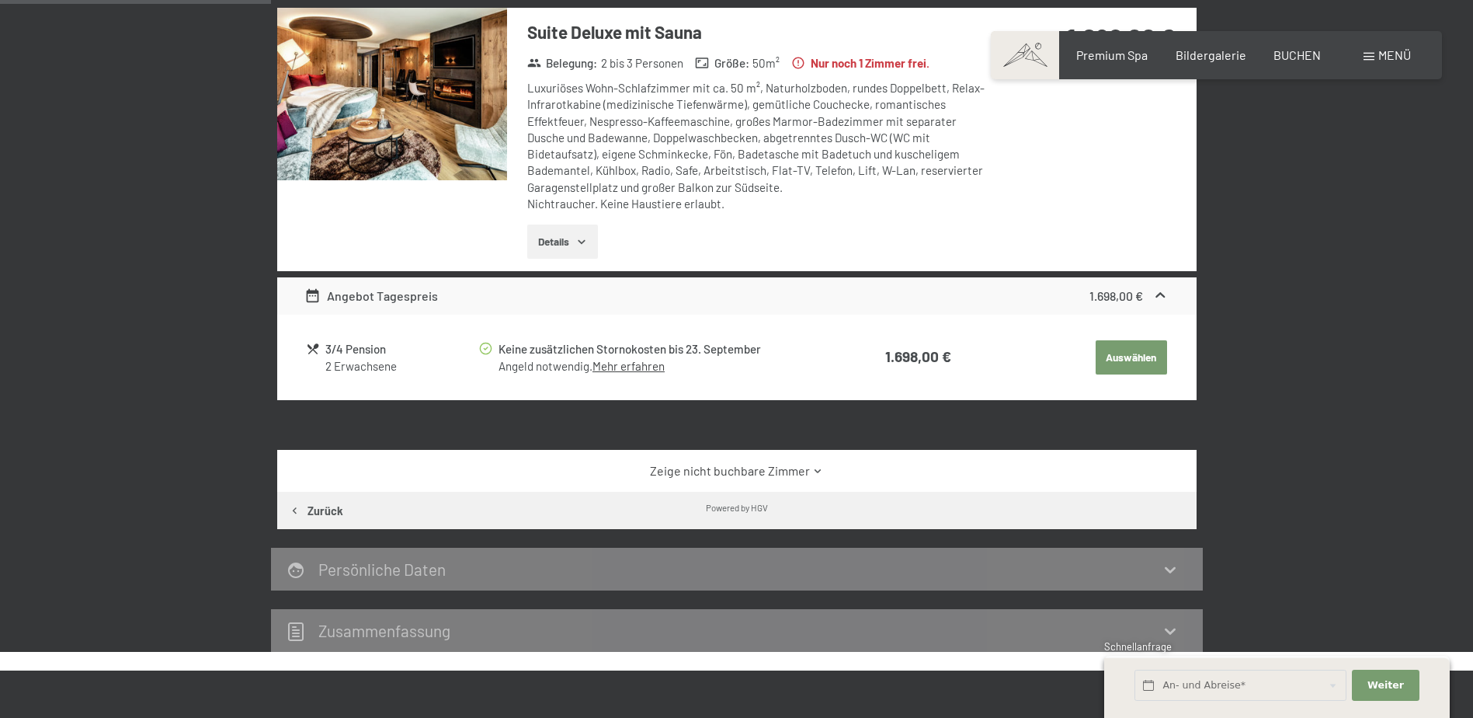
scroll to position [370, 0]
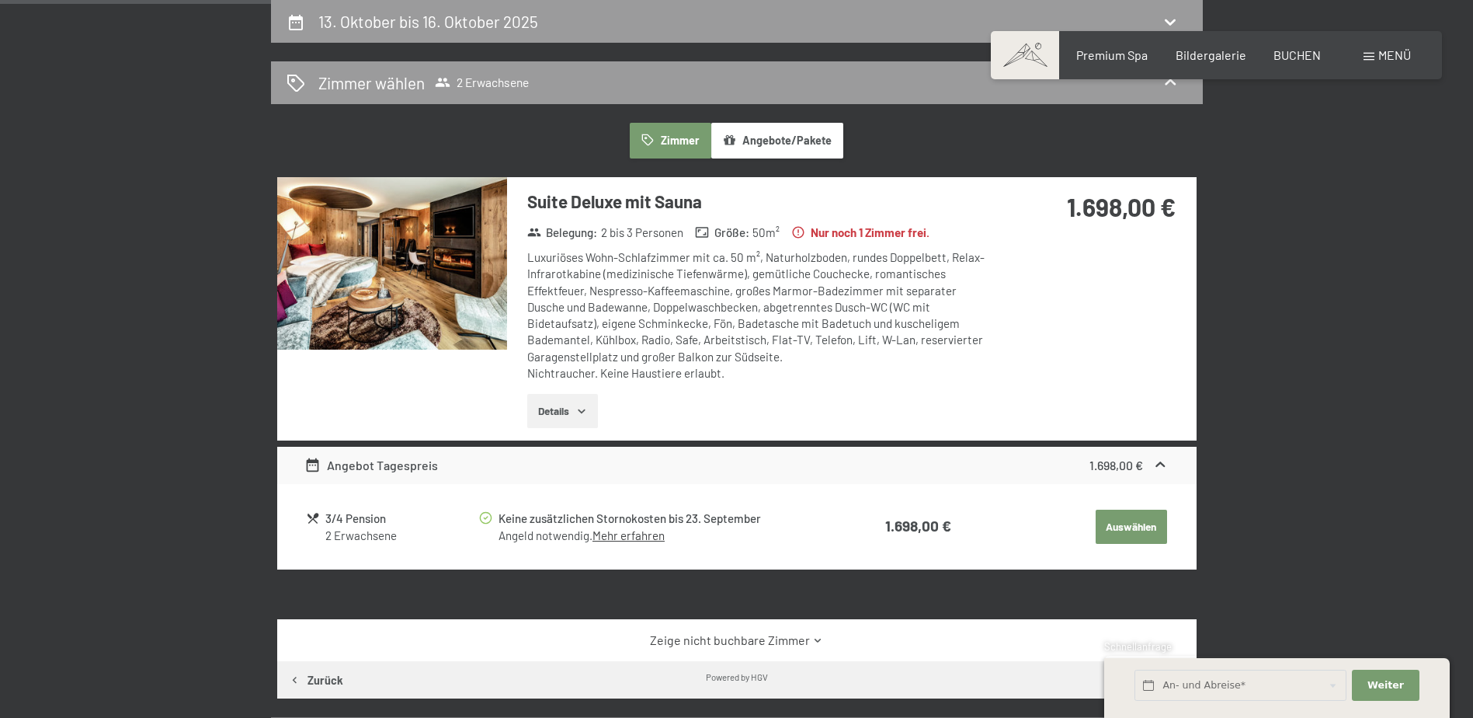
click at [1351, 277] on div "13. Oktober bis 16. Oktober 2025 Zimmer wählen 2 Erwachsene Zimmer Angebote/Pak…" at bounding box center [736, 410] width 1473 height 821
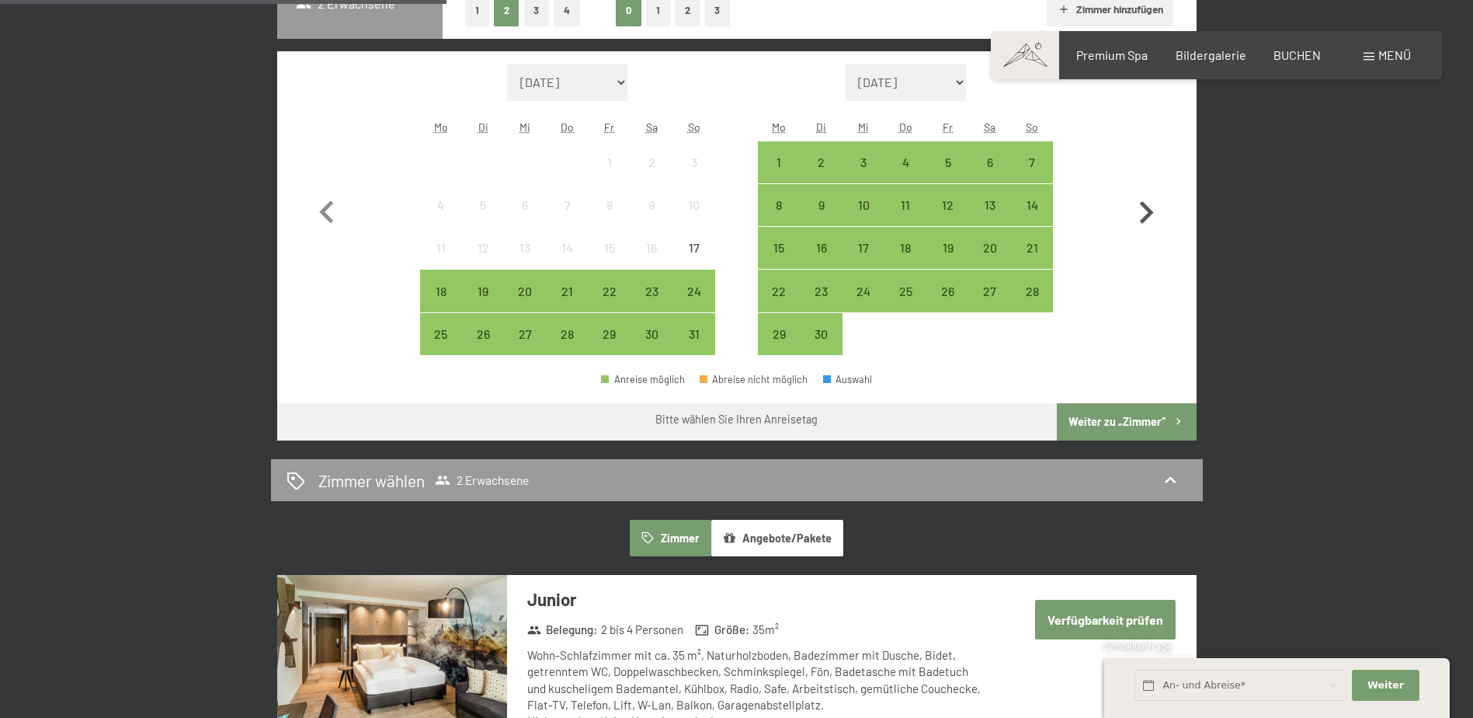
click at [1153, 210] on icon "button" at bounding box center [1146, 212] width 45 height 45
select select "2025-09-01"
select select "2025-10-01"
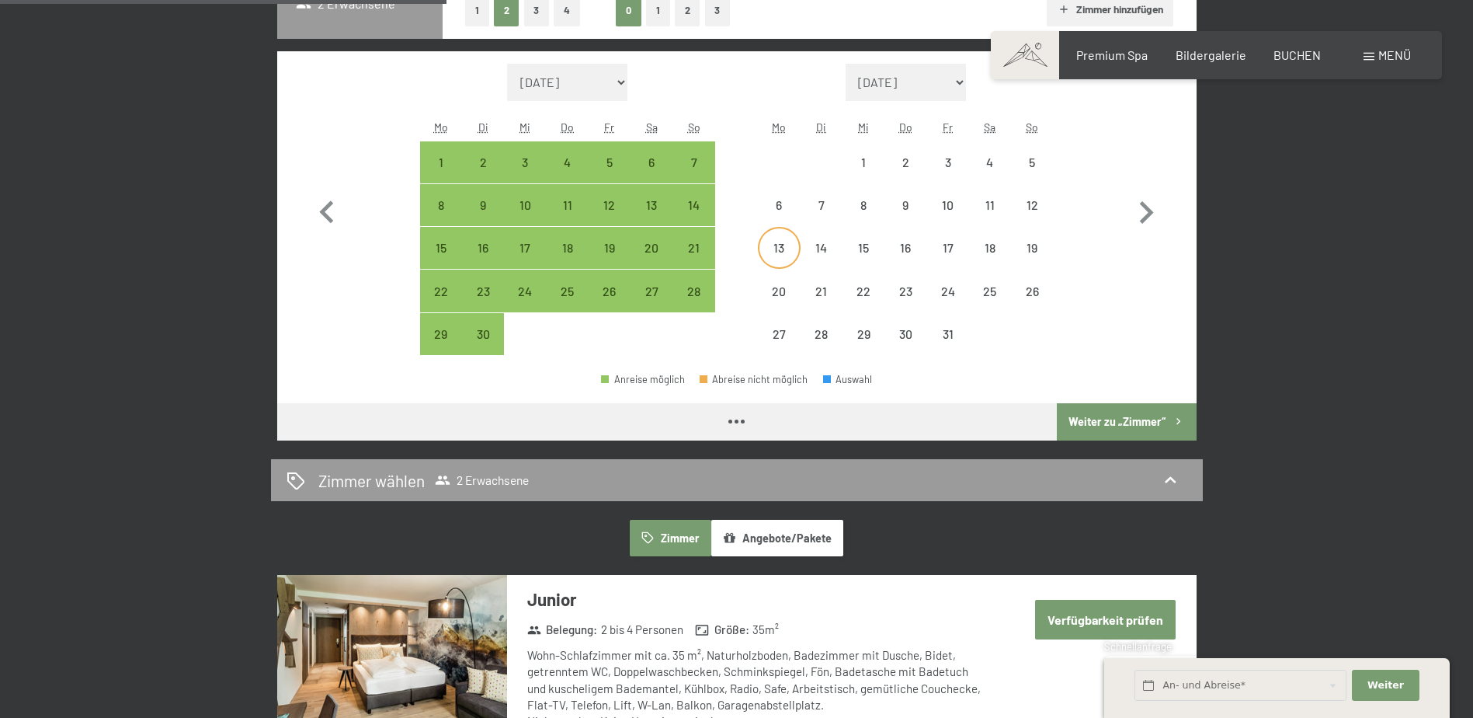
click at [782, 245] on div "13" at bounding box center [779, 261] width 39 height 39
select select "2025-09-01"
select select "2025-10-01"
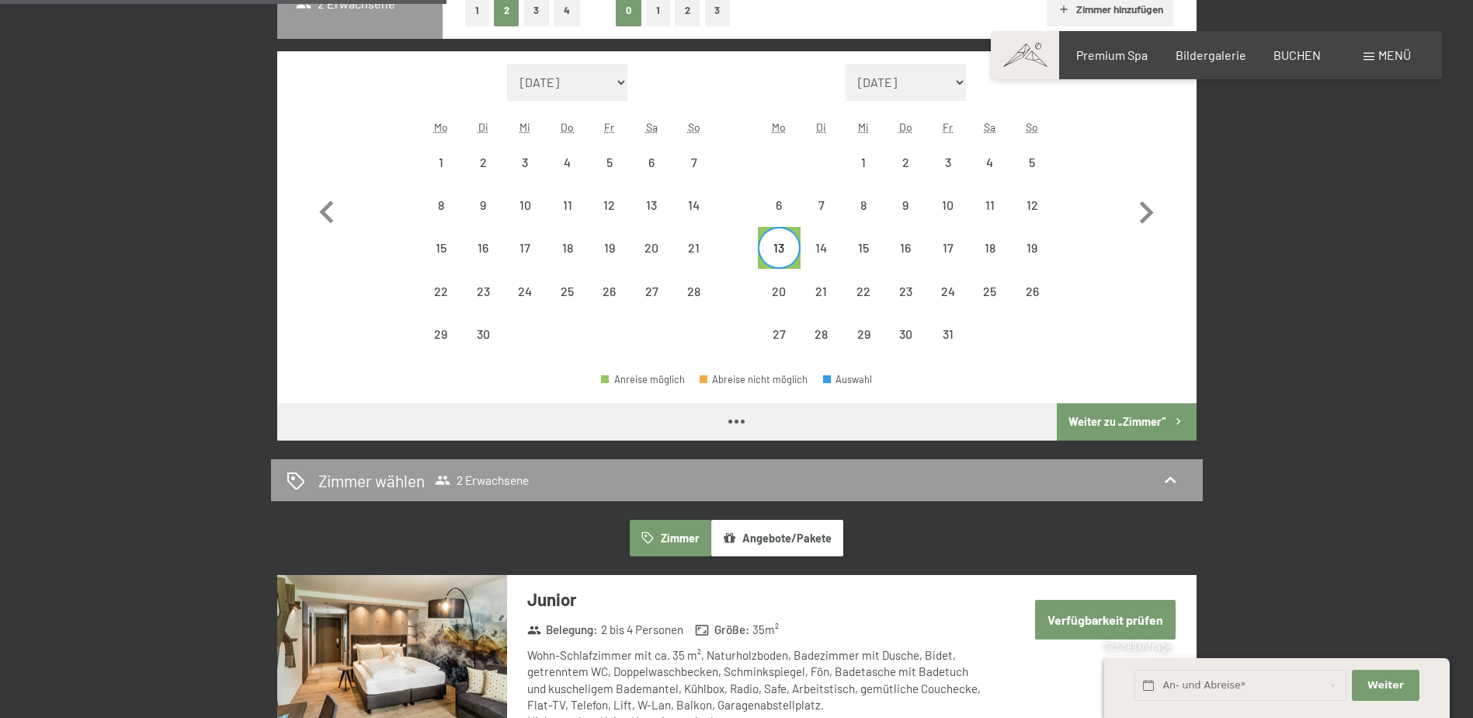
select select "2025-09-01"
select select "2025-10-01"
click at [897, 250] on div "16" at bounding box center [905, 261] width 39 height 39
select select "2025-09-01"
select select "2025-10-01"
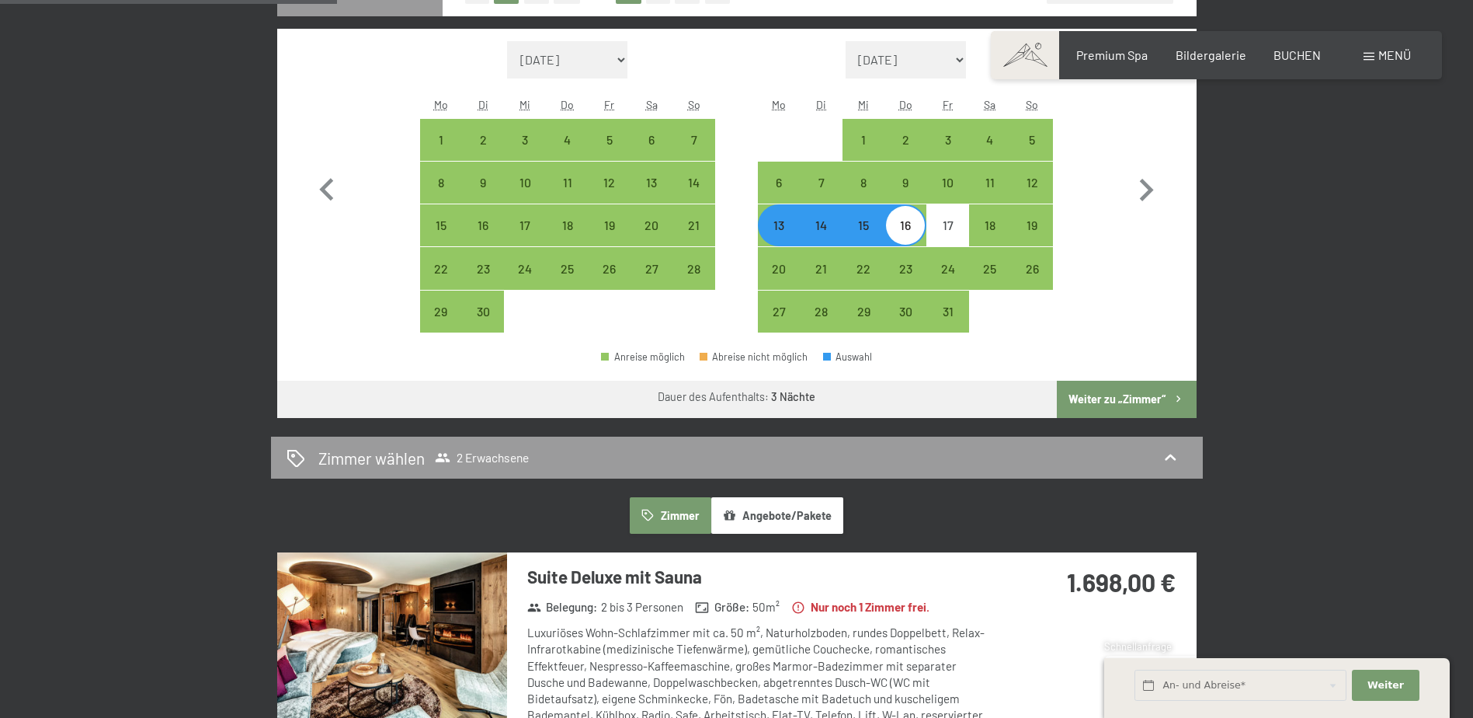
scroll to position [466, 0]
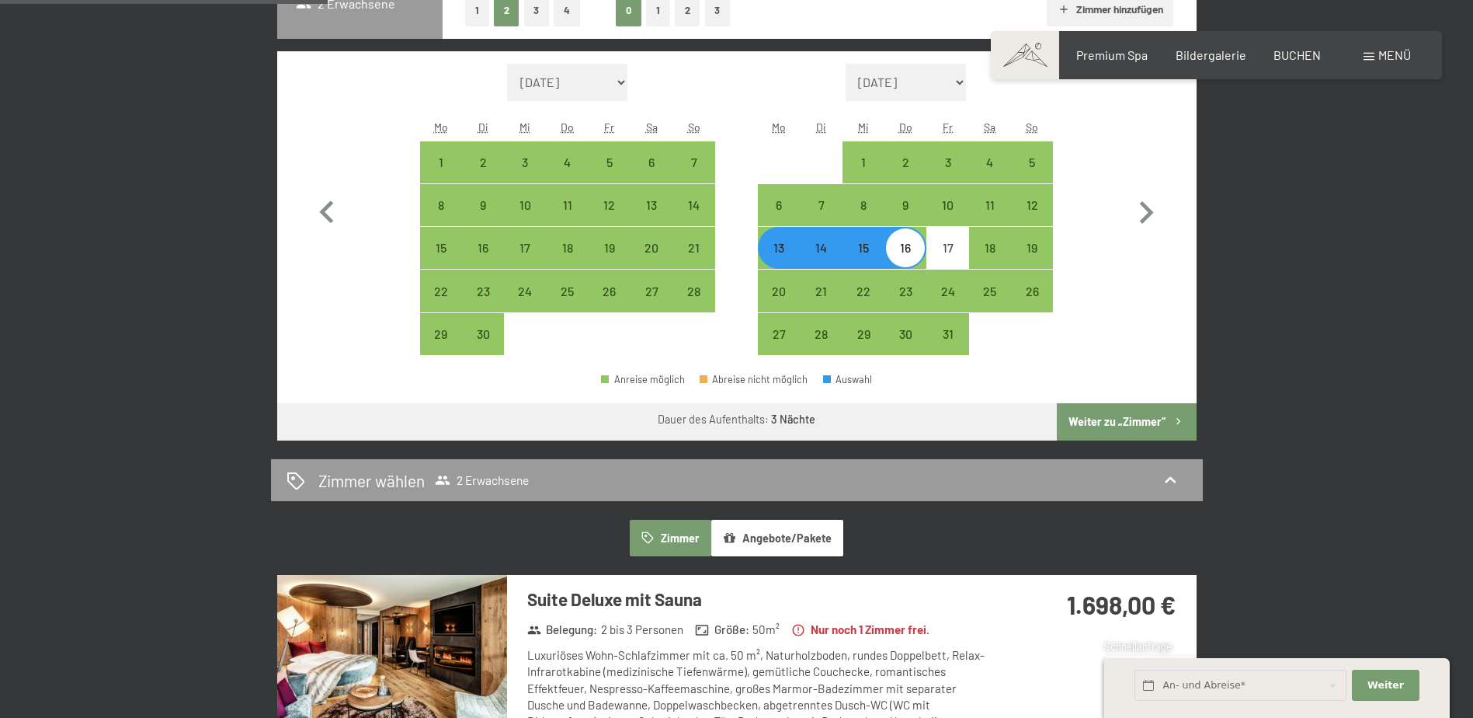
click at [788, 254] on div "13" at bounding box center [779, 261] width 39 height 39
select select "2025-09-01"
select select "2025-10-01"
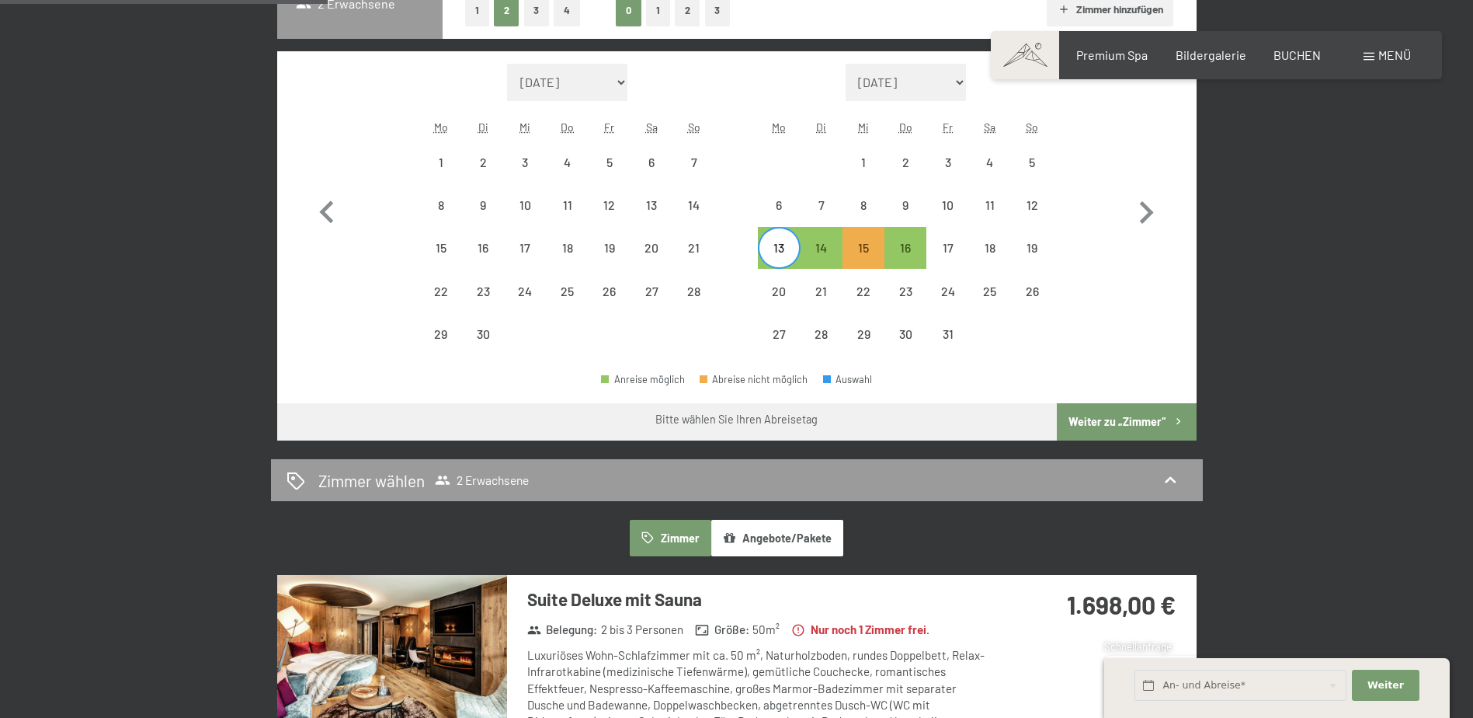
click at [766, 247] on div "13" at bounding box center [779, 261] width 39 height 39
select select "2025-09-01"
select select "2025-10-01"
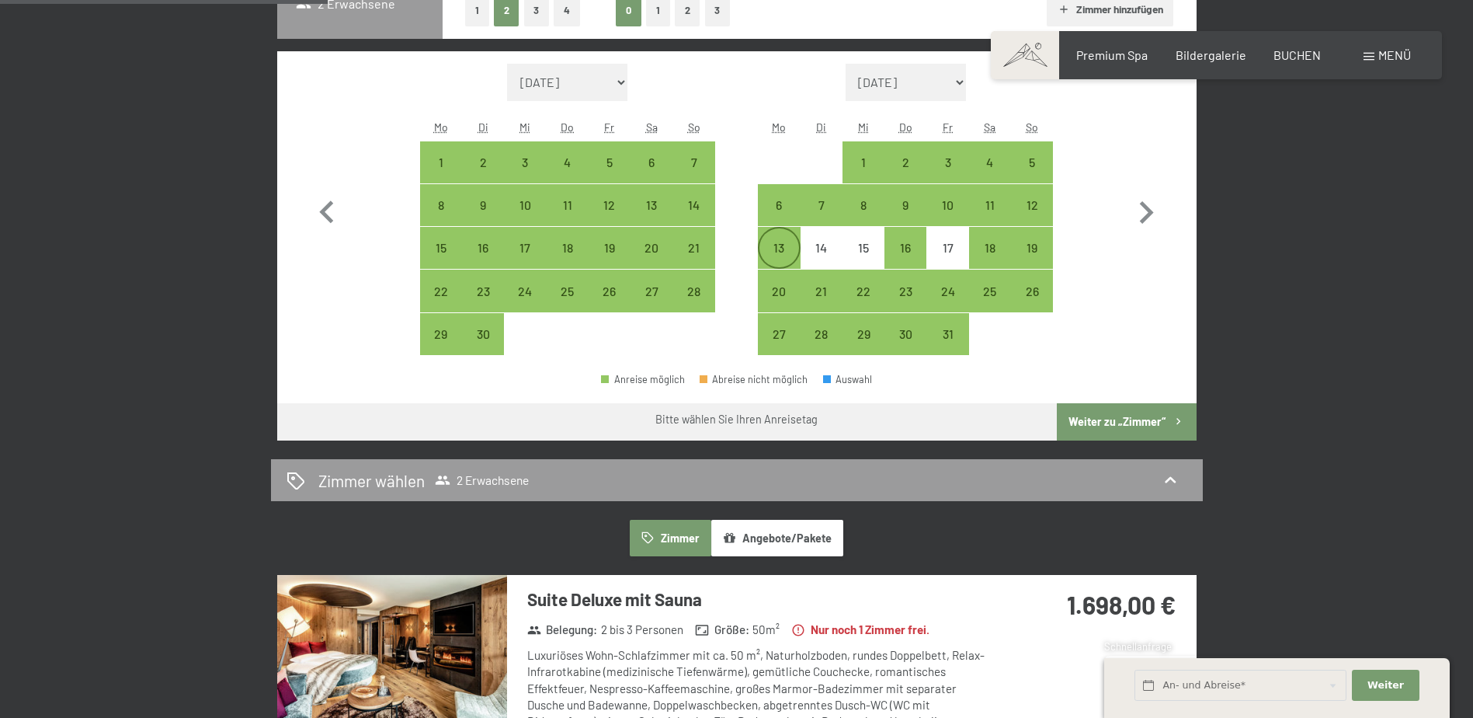
click at [791, 241] on div "13" at bounding box center [779, 247] width 39 height 39
select select "2025-09-01"
select select "2025-10-01"
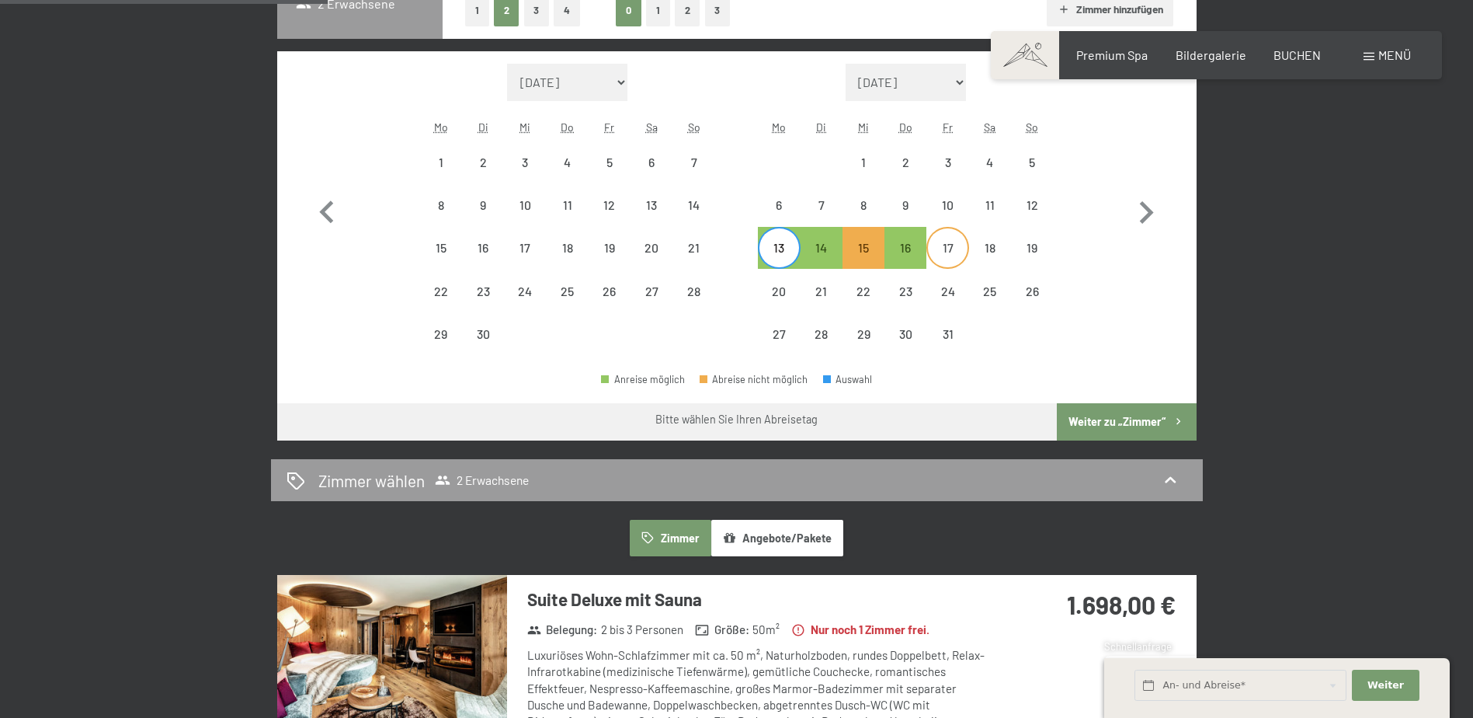
click at [955, 249] on div "17" at bounding box center [947, 261] width 39 height 39
select select "2025-09-01"
select select "2025-10-01"
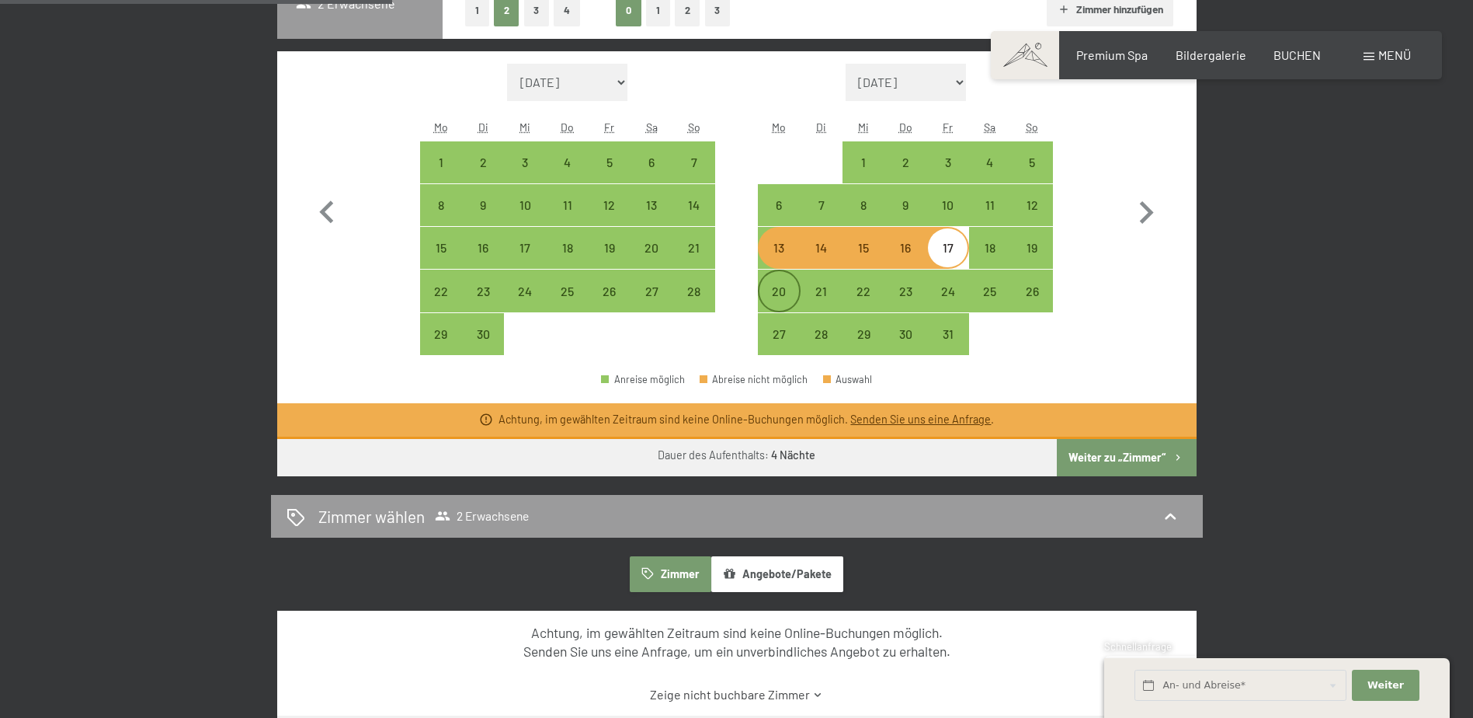
click at [791, 287] on div "20" at bounding box center [779, 304] width 39 height 39
select select "2025-09-01"
select select "2025-10-01"
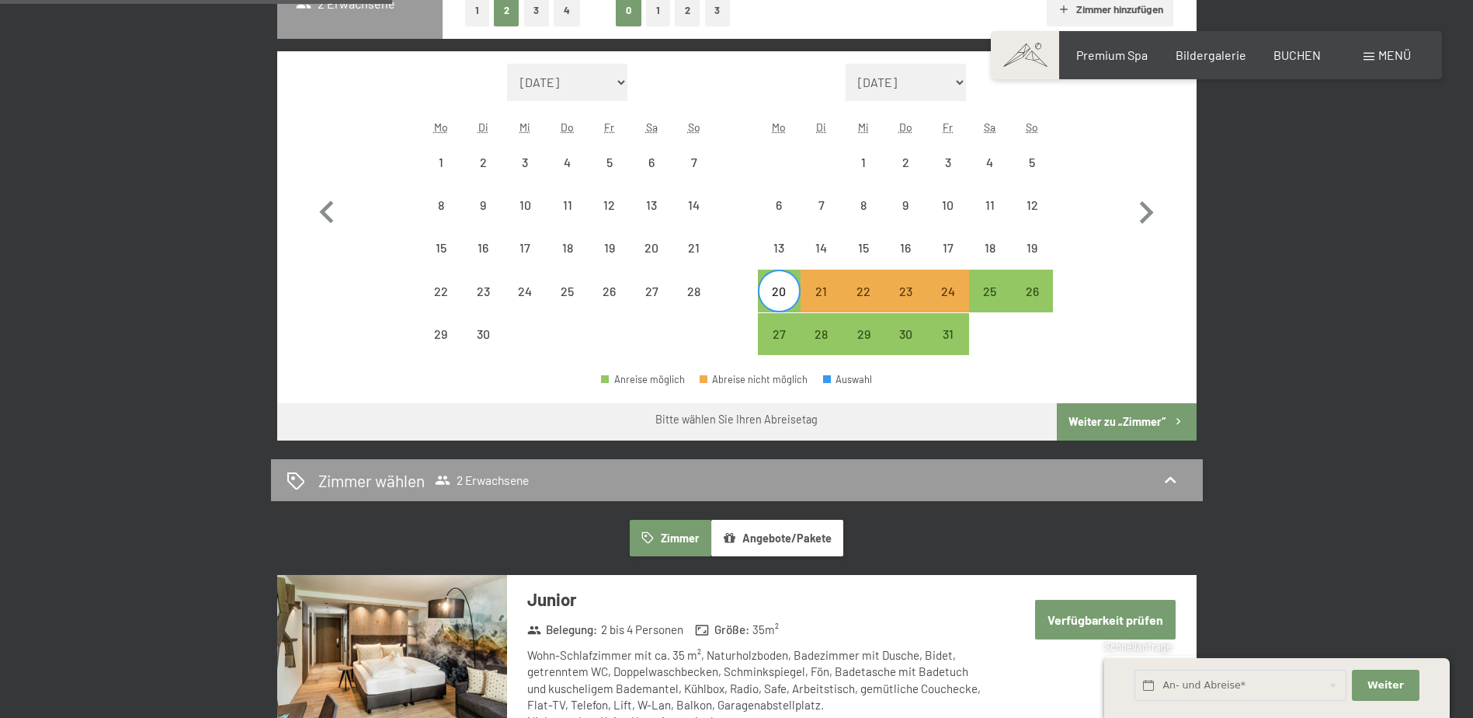
click at [1031, 245] on div "19" at bounding box center [1032, 261] width 39 height 39
select select "2025-09-01"
select select "2025-10-01"
click at [913, 283] on div "23" at bounding box center [905, 290] width 39 height 39
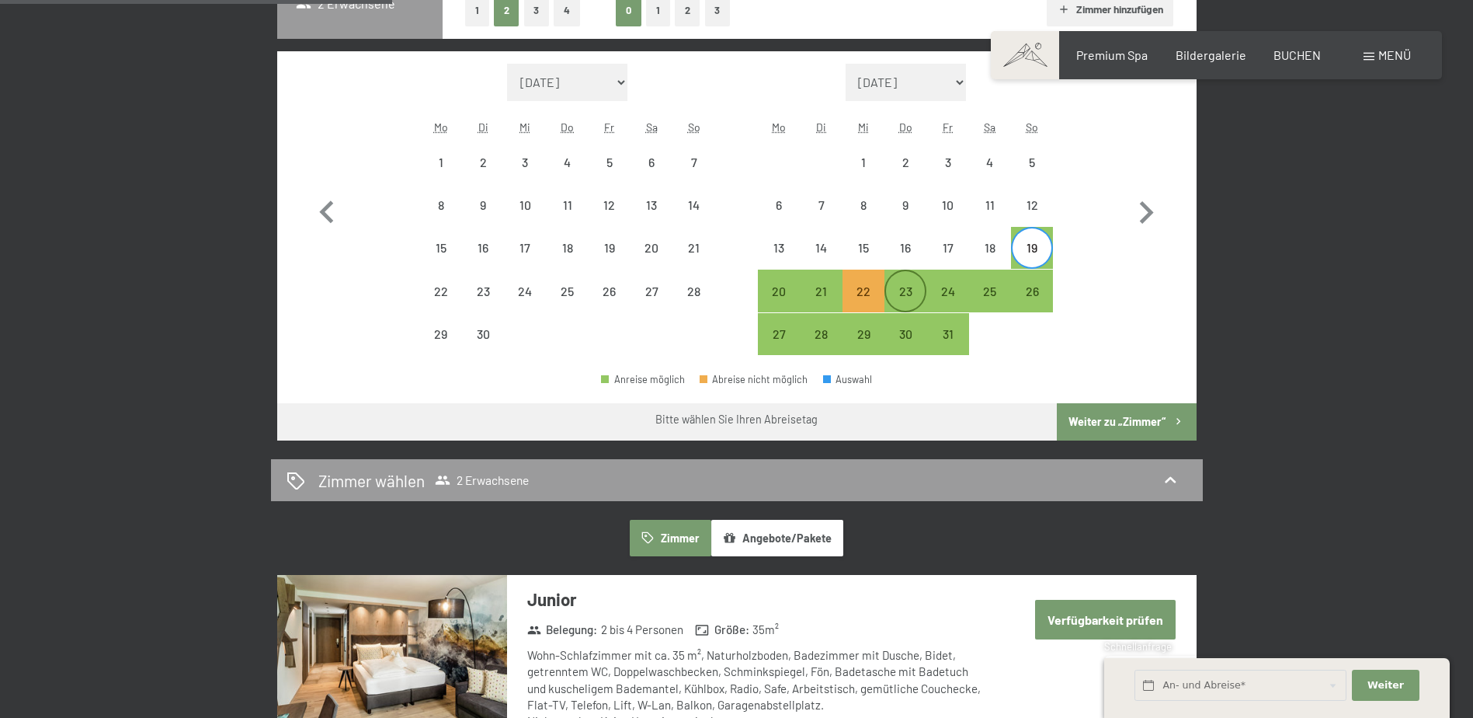
select select "2025-09-01"
select select "2025-10-01"
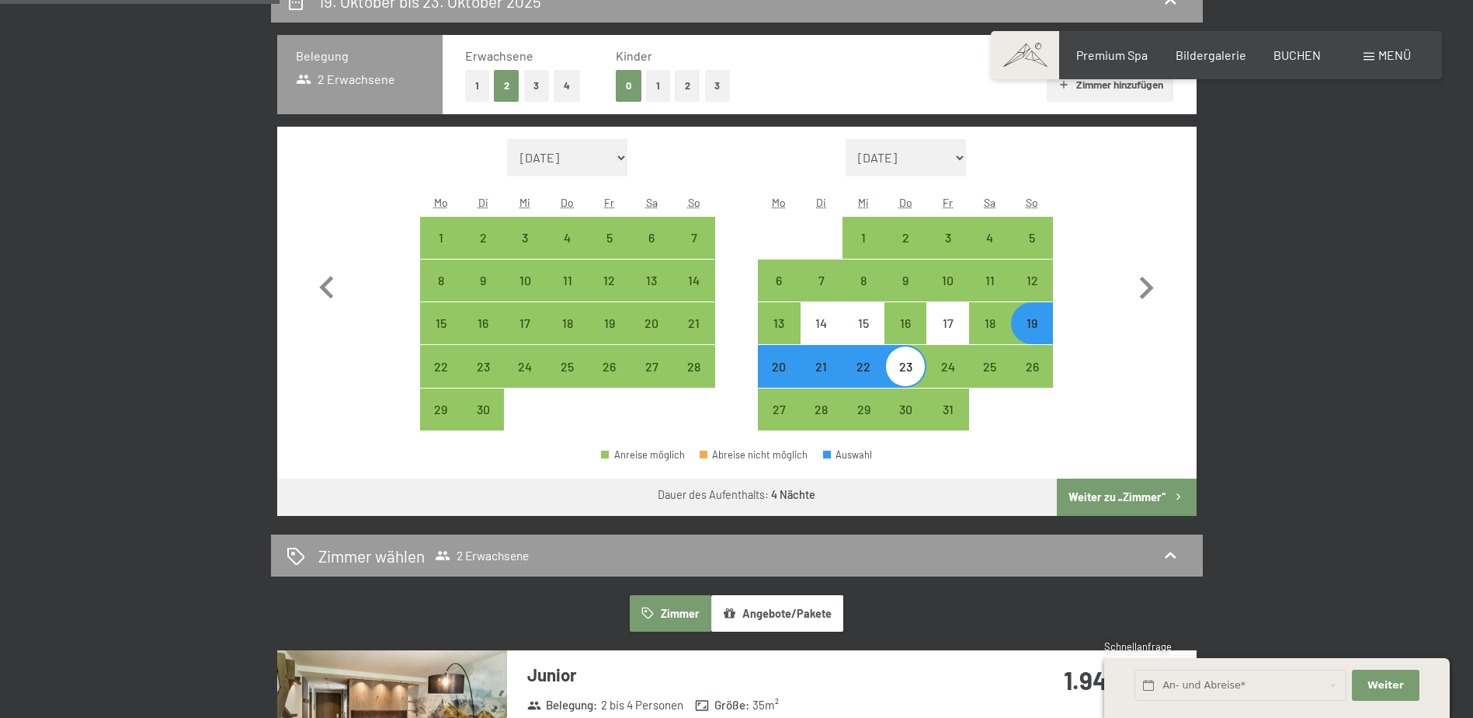
scroll to position [388, 0]
